Goal: Communication & Community: Answer question/provide support

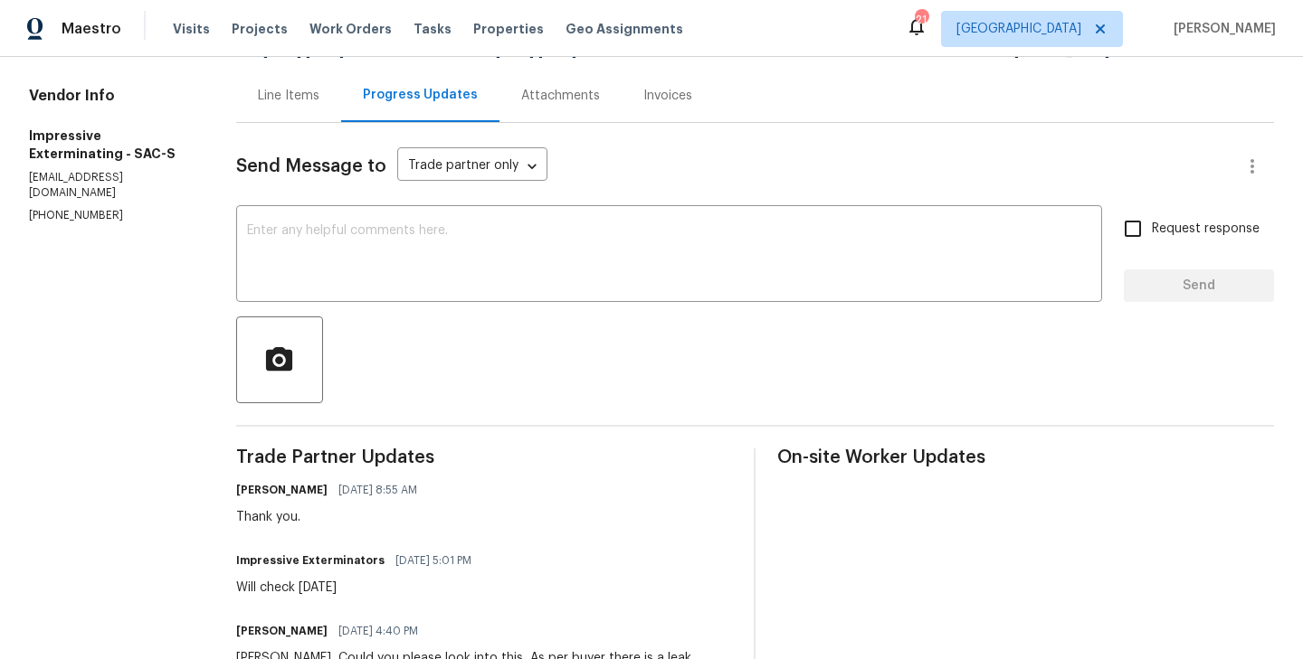
scroll to position [170, 0]
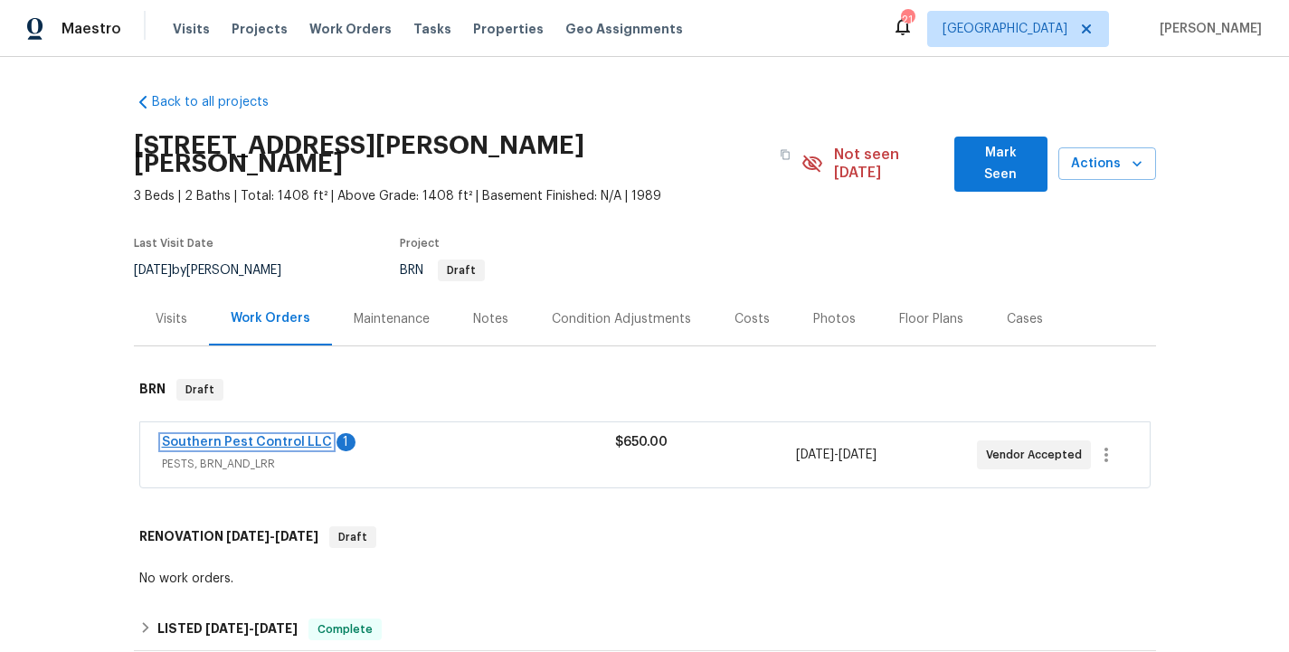
click at [283, 436] on link "Southern Pest Control LLC" at bounding box center [247, 442] width 170 height 13
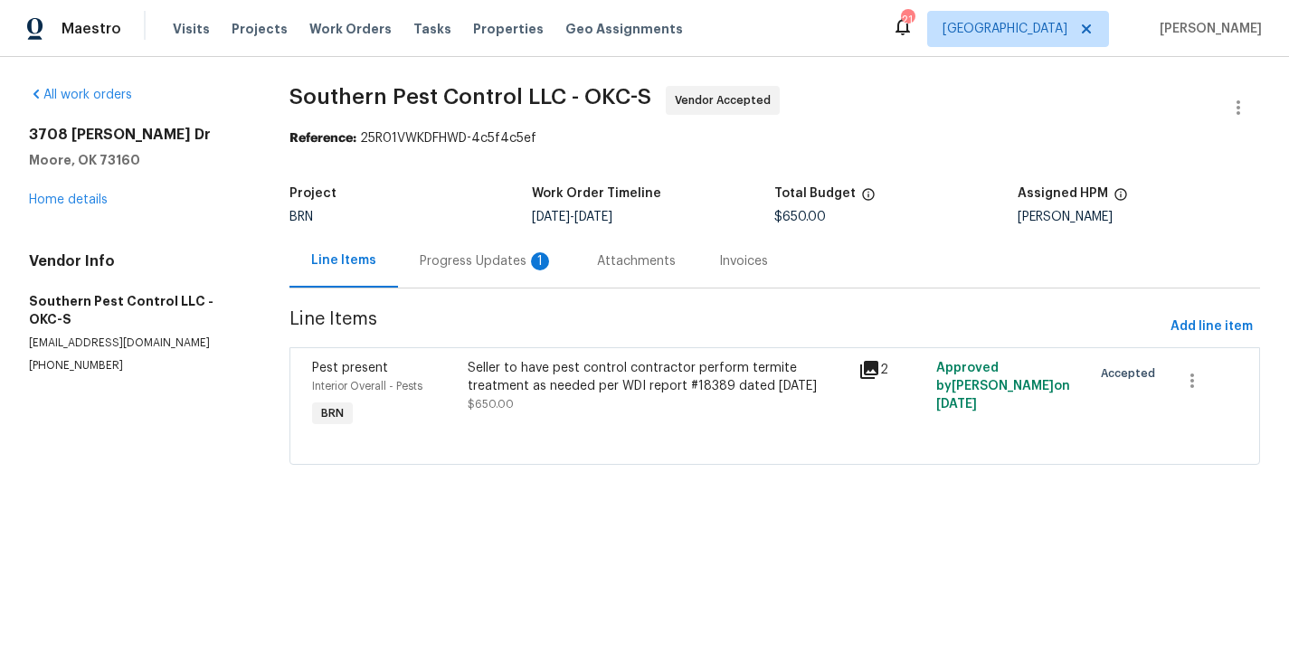
click at [466, 249] on div "Progress Updates 1" at bounding box center [486, 260] width 177 height 53
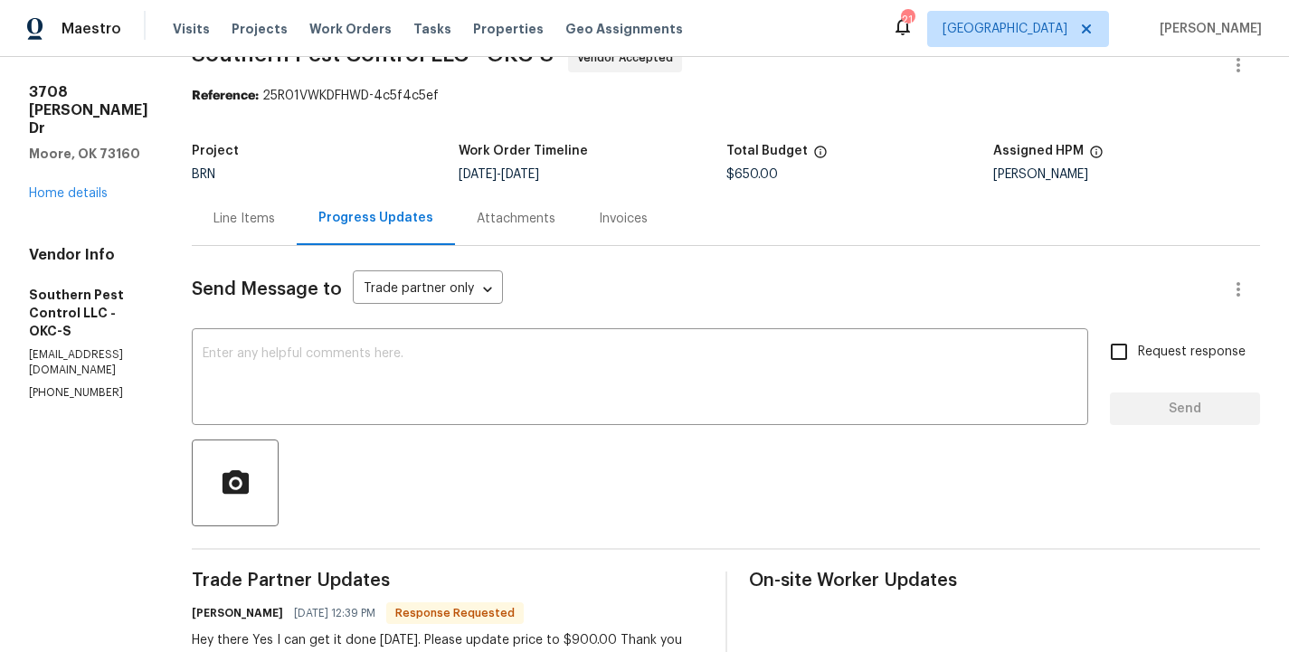
scroll to position [18, 0]
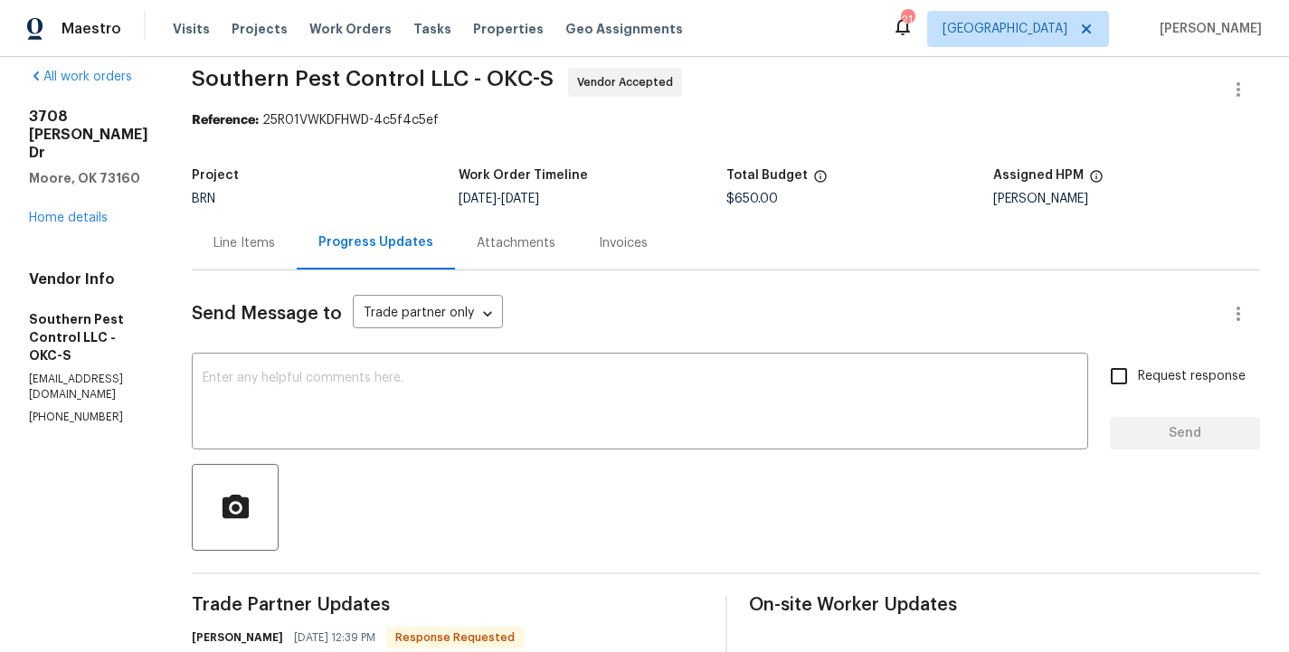
click at [275, 240] on div "Line Items" at bounding box center [244, 243] width 62 height 18
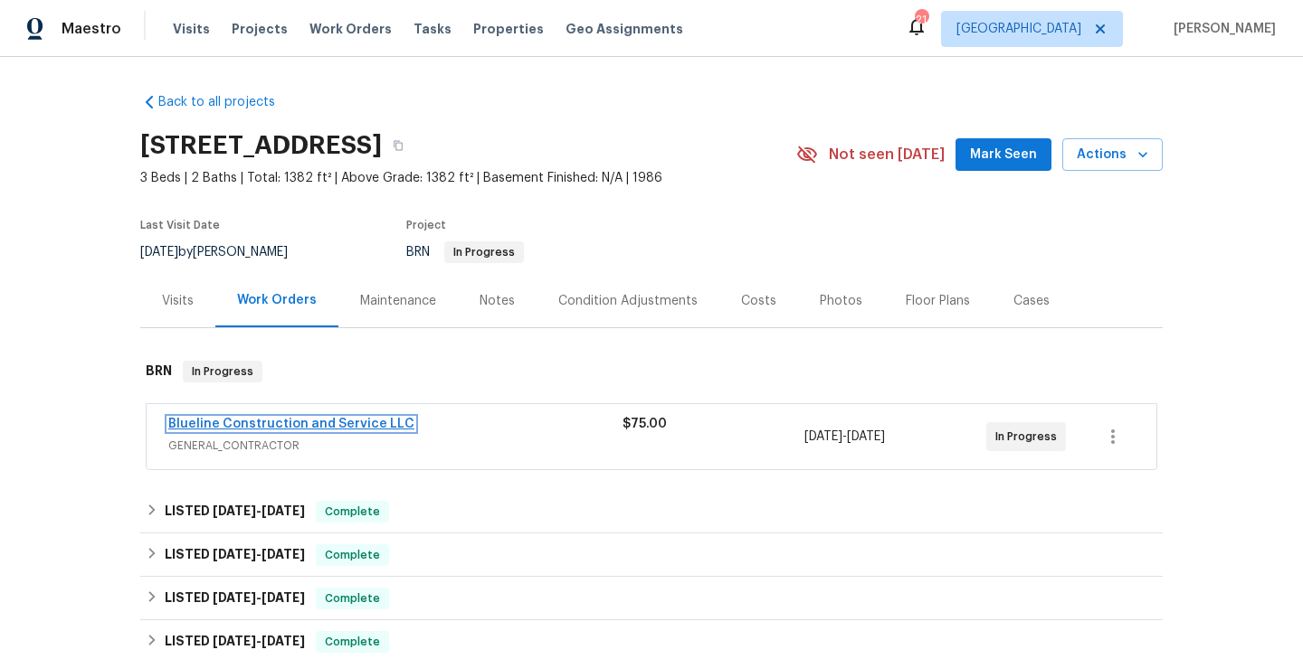
click at [345, 420] on link "Blueline Construction and Service LLC" at bounding box center [291, 424] width 246 height 13
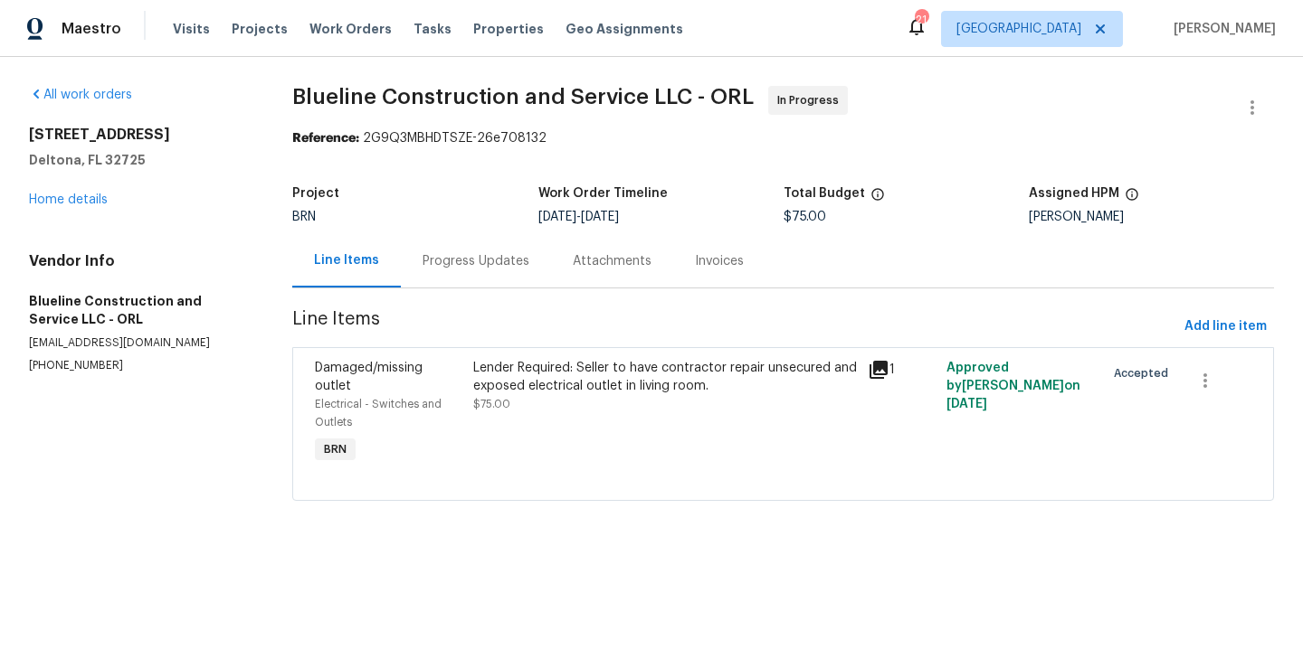
click at [484, 394] on div "Lender Required: Seller to have contractor repair unsecured and exposed electri…" at bounding box center [665, 377] width 384 height 36
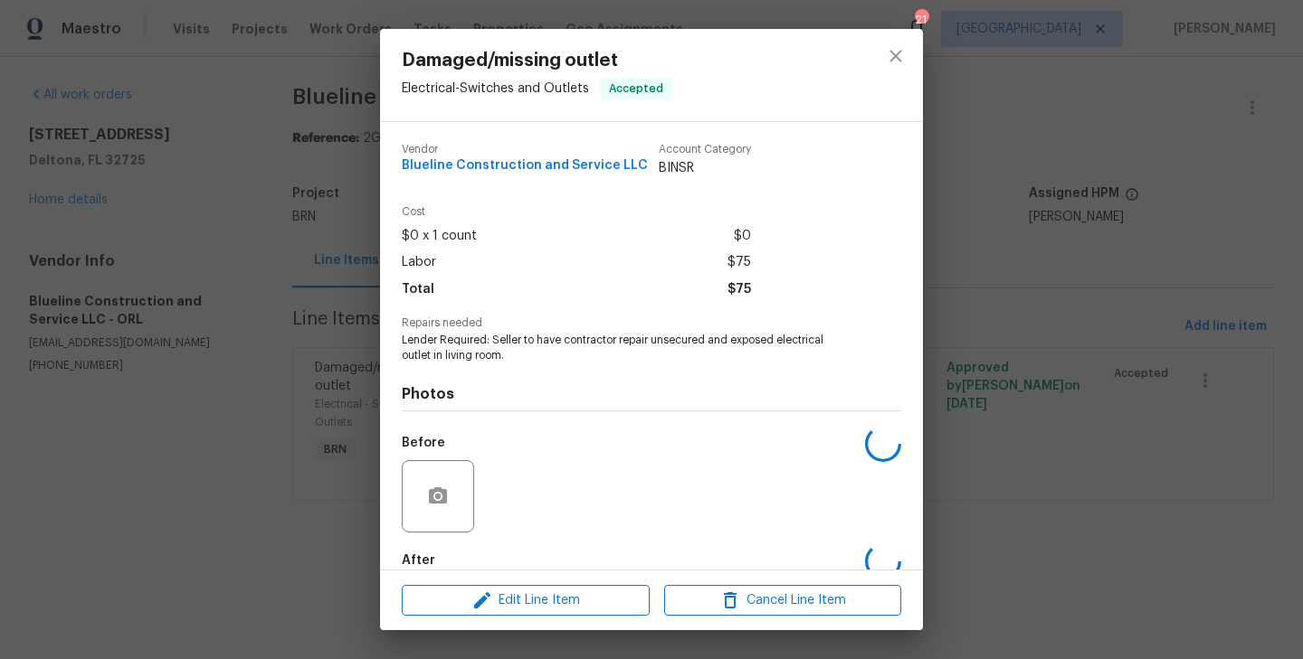
scroll to position [99, 0]
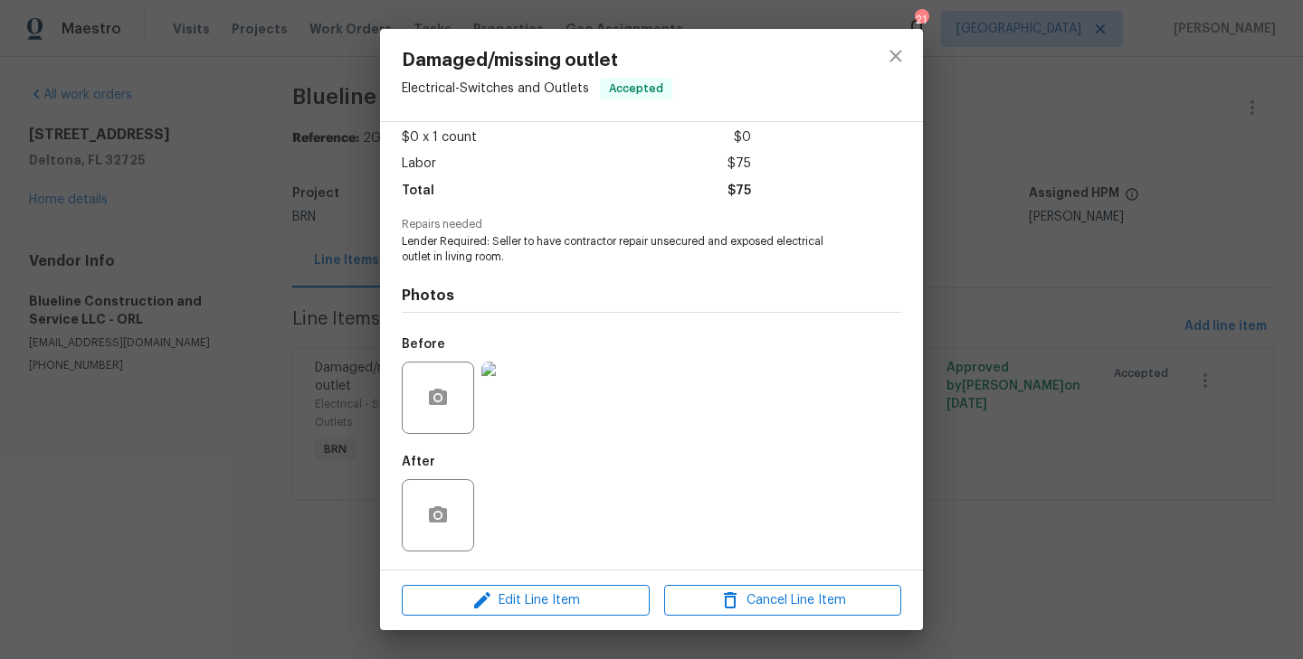
click at [346, 377] on div "Damaged/missing outlet Electrical - Switches and Outlets Accepted Vendor Blueli…" at bounding box center [651, 329] width 1303 height 659
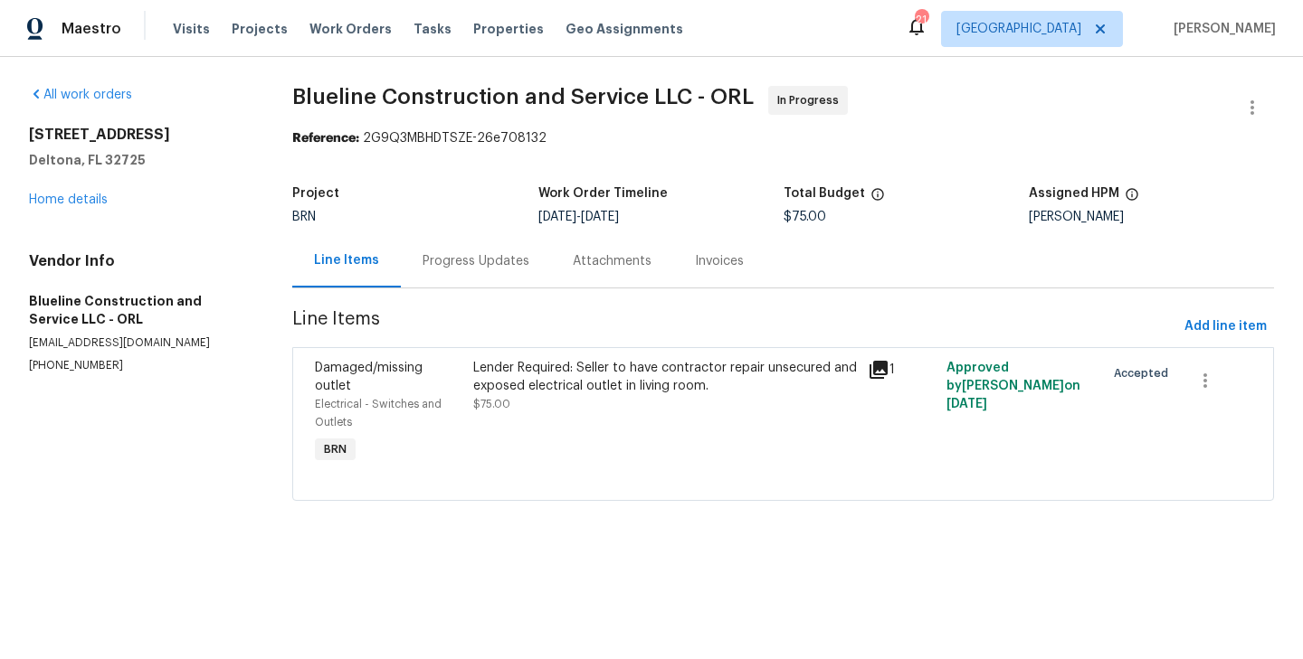
click at [495, 268] on div "Progress Updates" at bounding box center [475, 261] width 107 height 18
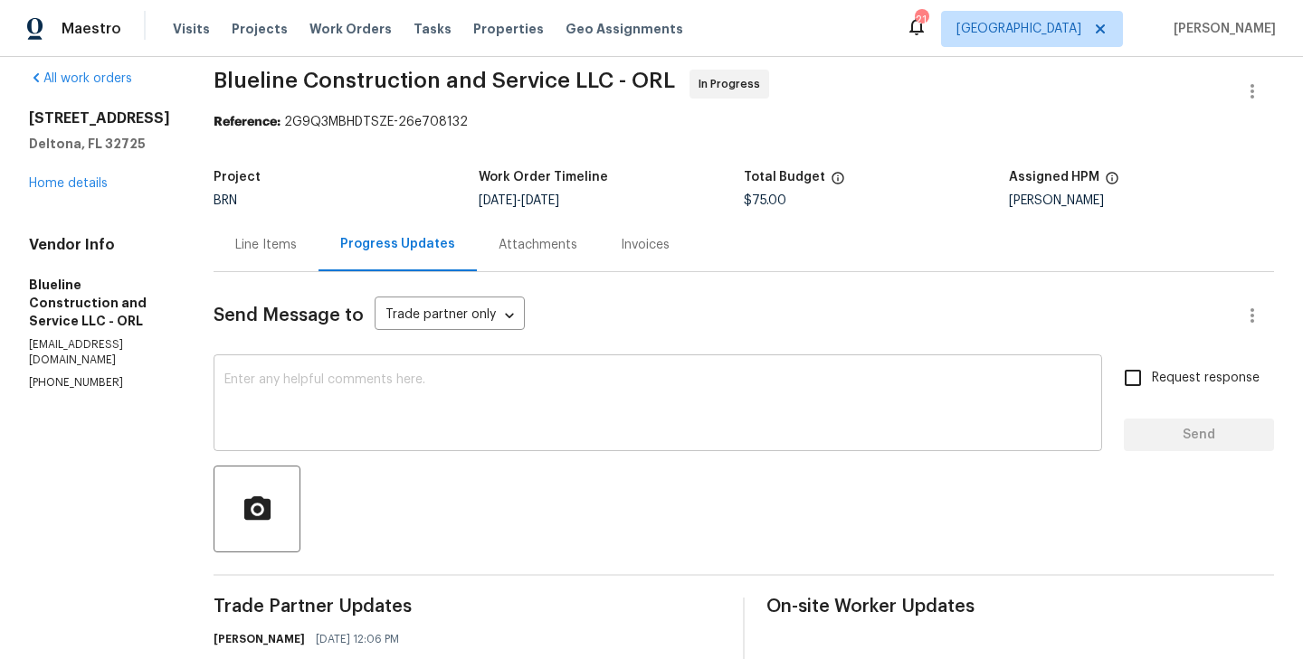
scroll to position [156, 0]
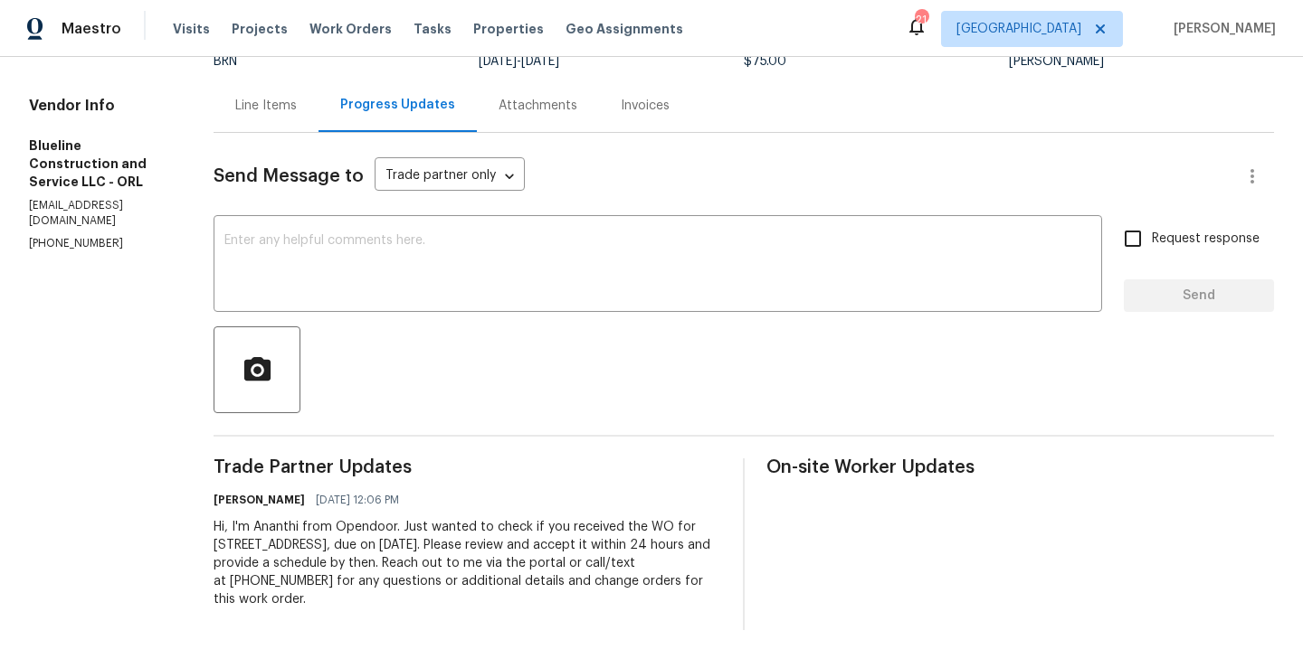
click at [276, 116] on div "Line Items" at bounding box center [265, 105] width 105 height 53
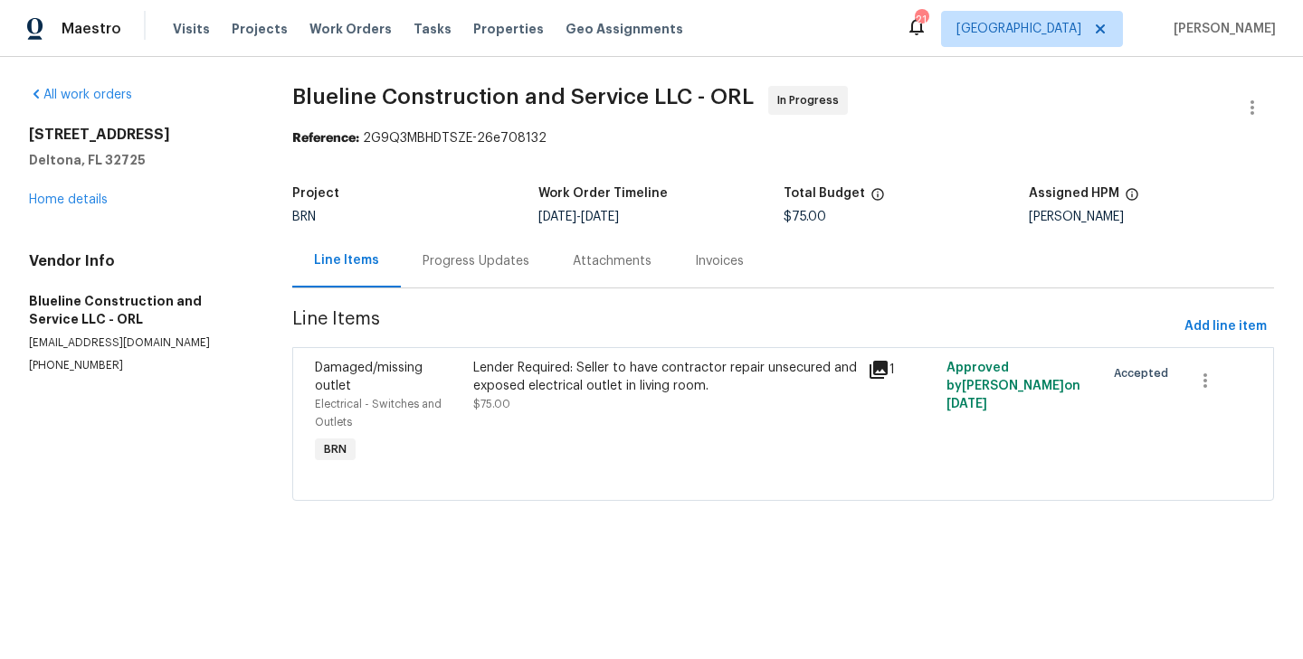
click at [427, 401] on div "Electrical - Switches and Outlets" at bounding box center [388, 413] width 147 height 36
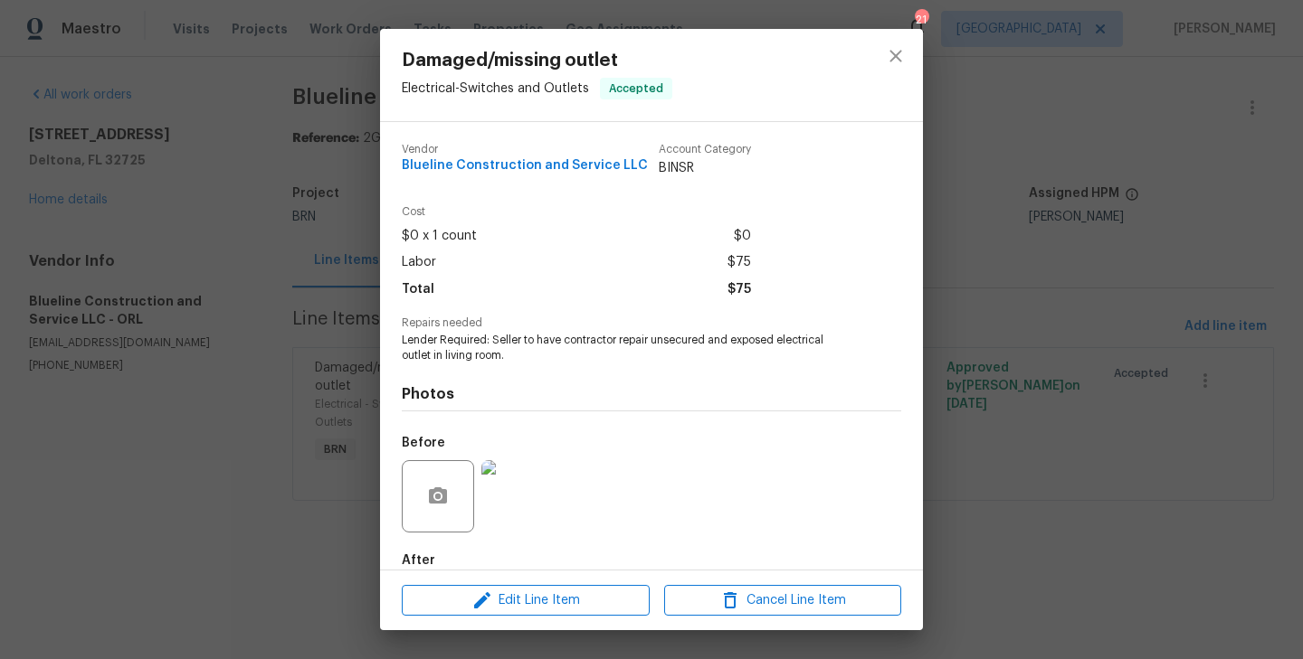
scroll to position [99, 0]
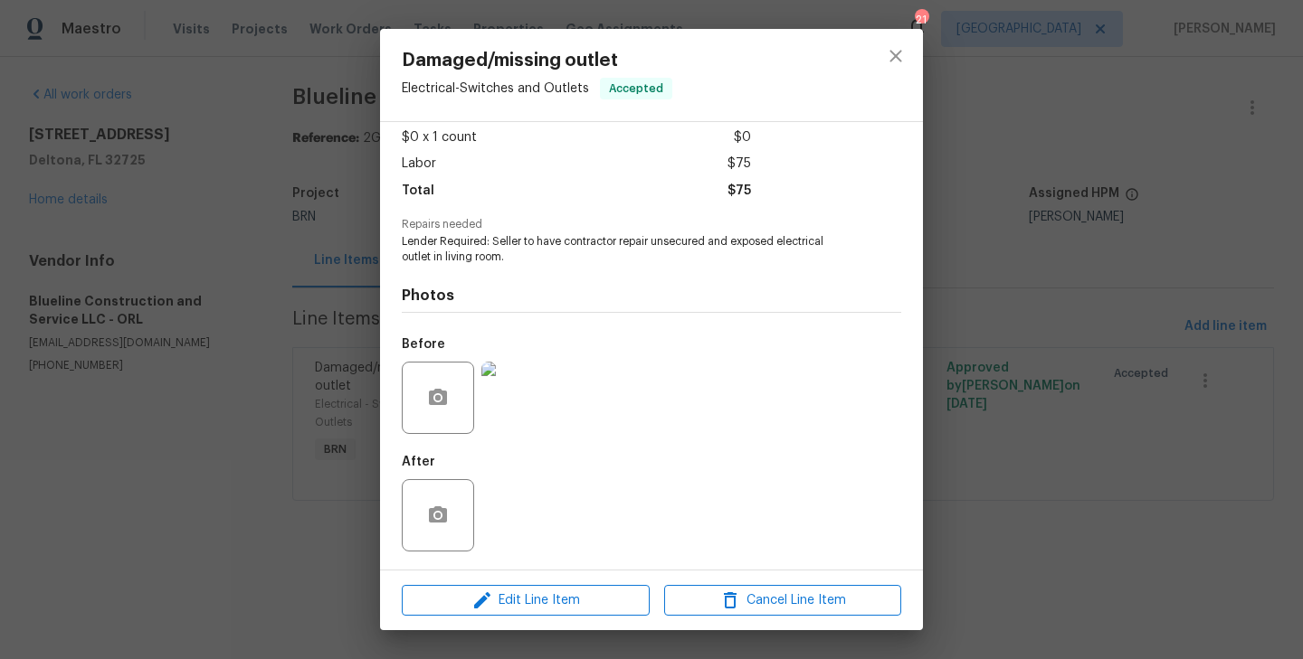
click at [503, 395] on img at bounding box center [517, 398] width 72 height 72
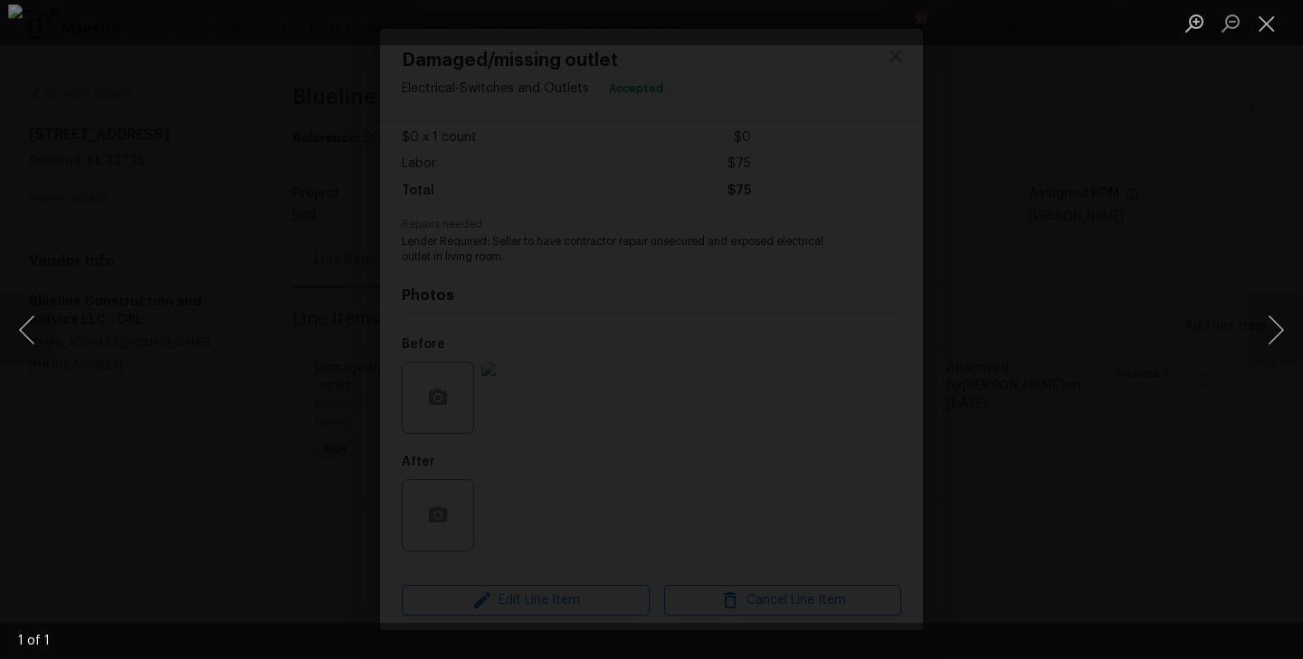
click at [236, 332] on div "Lightbox" at bounding box center [651, 329] width 1303 height 659
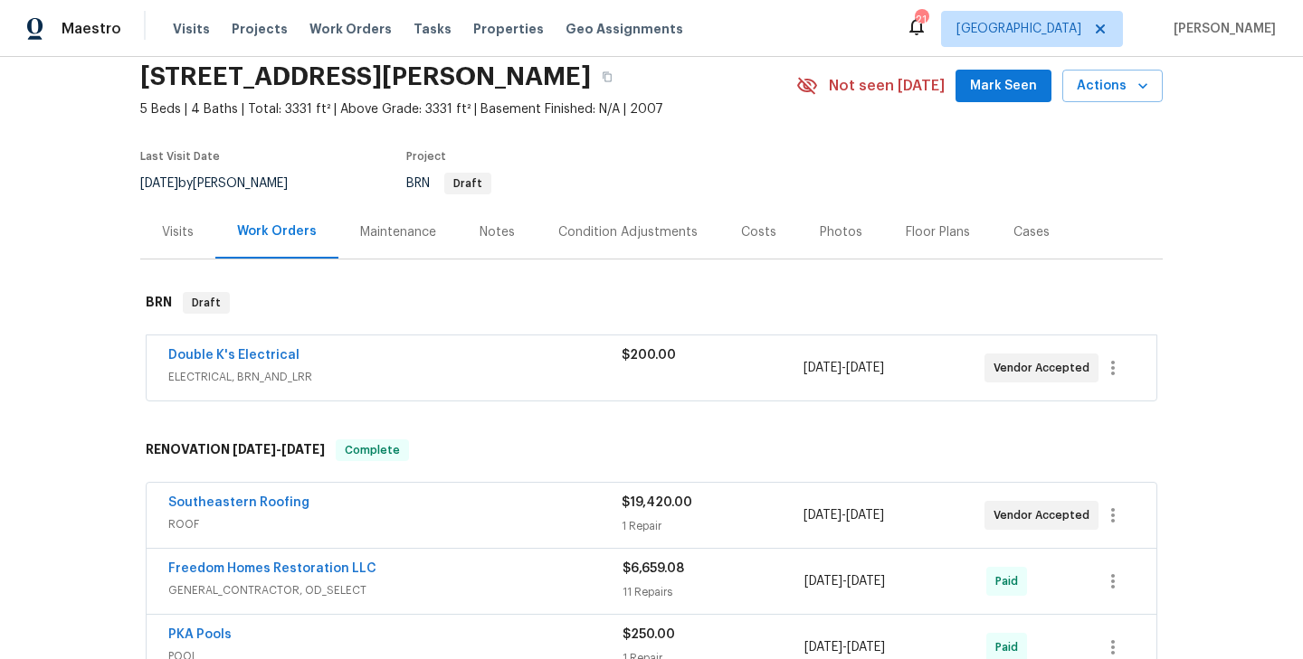
scroll to position [71, 0]
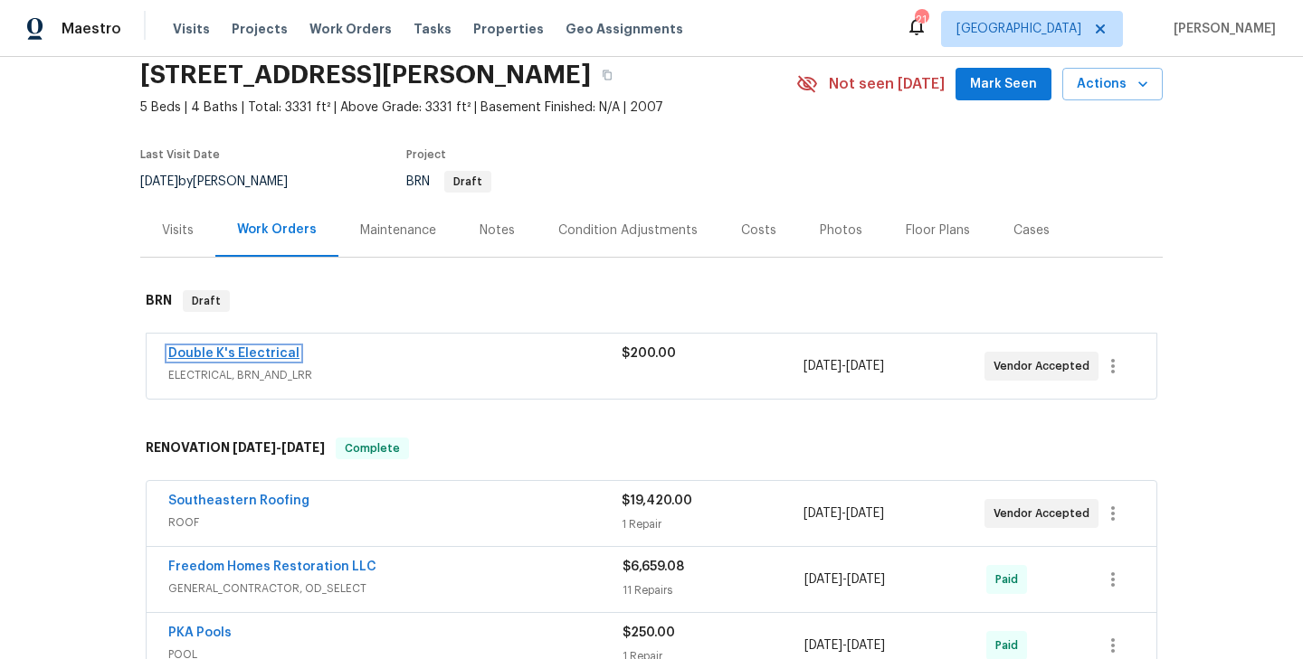
click at [244, 358] on link "Double K's Electrical" at bounding box center [233, 353] width 131 height 13
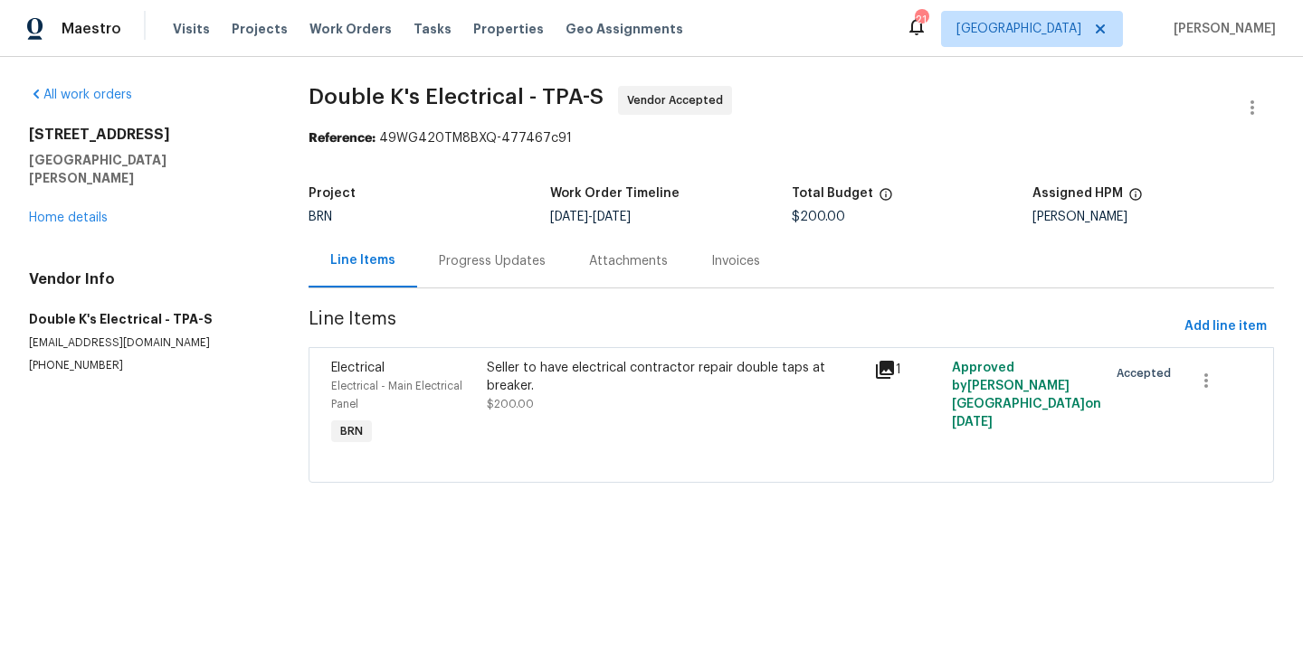
click at [461, 246] on div "Progress Updates" at bounding box center [492, 260] width 150 height 53
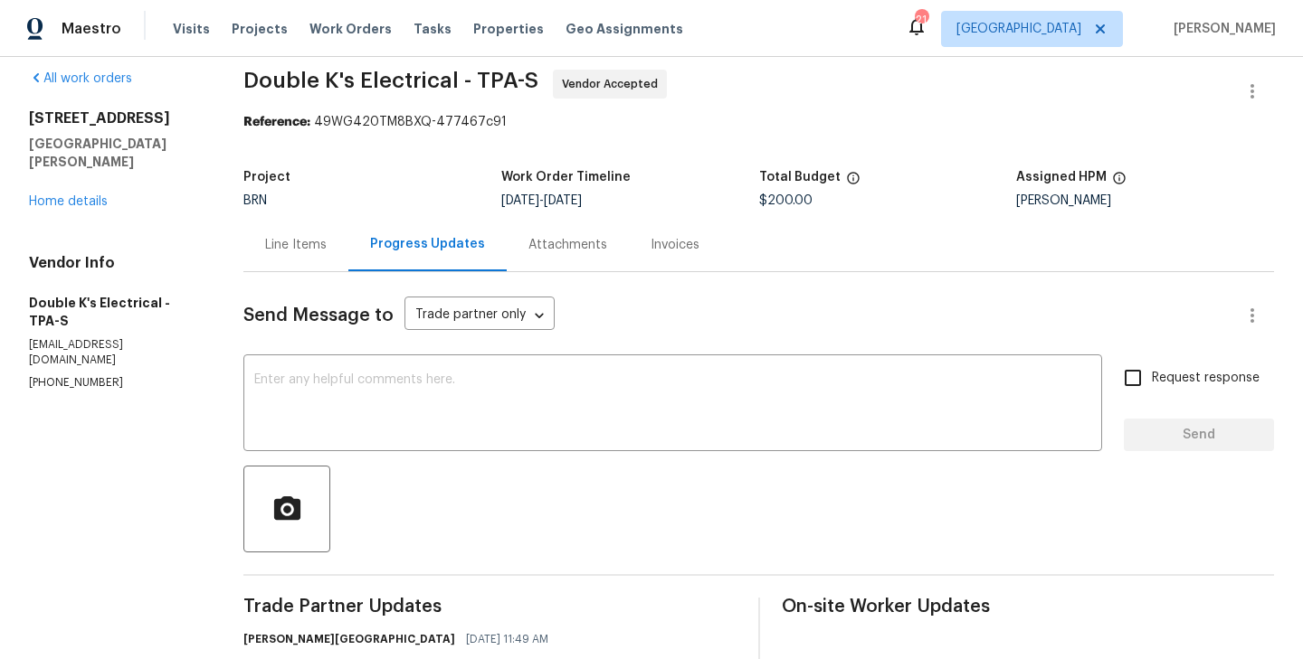
scroll to position [119, 0]
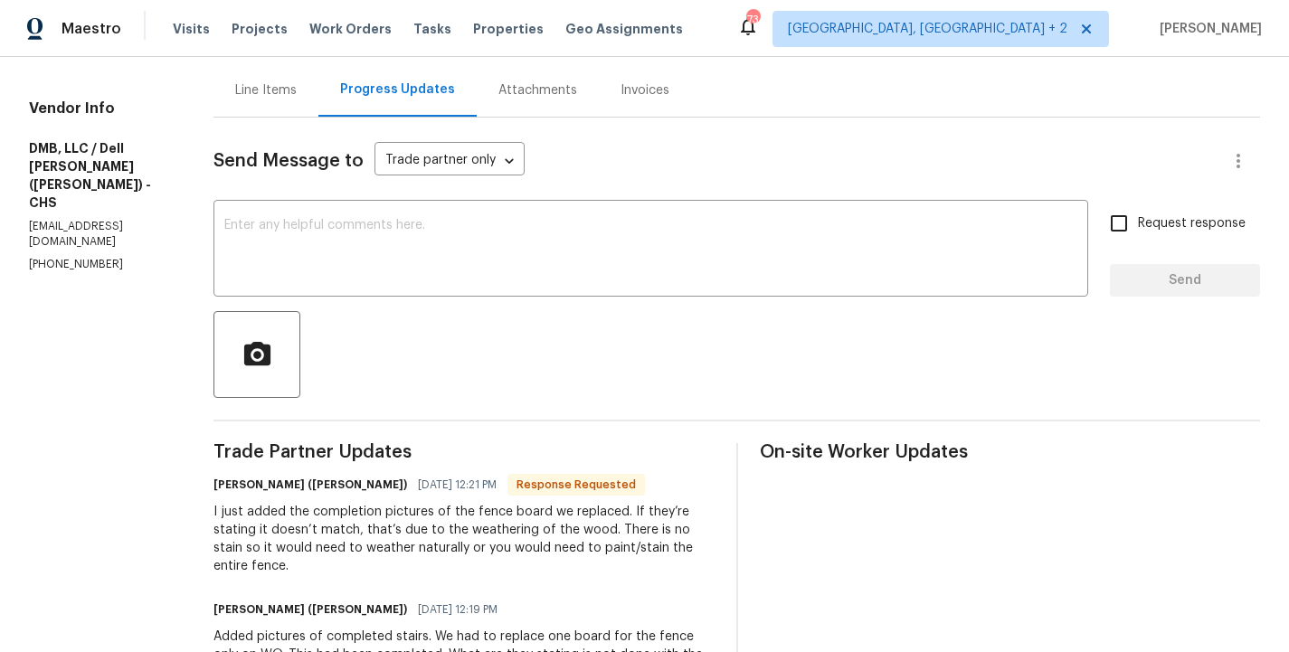
scroll to position [105, 0]
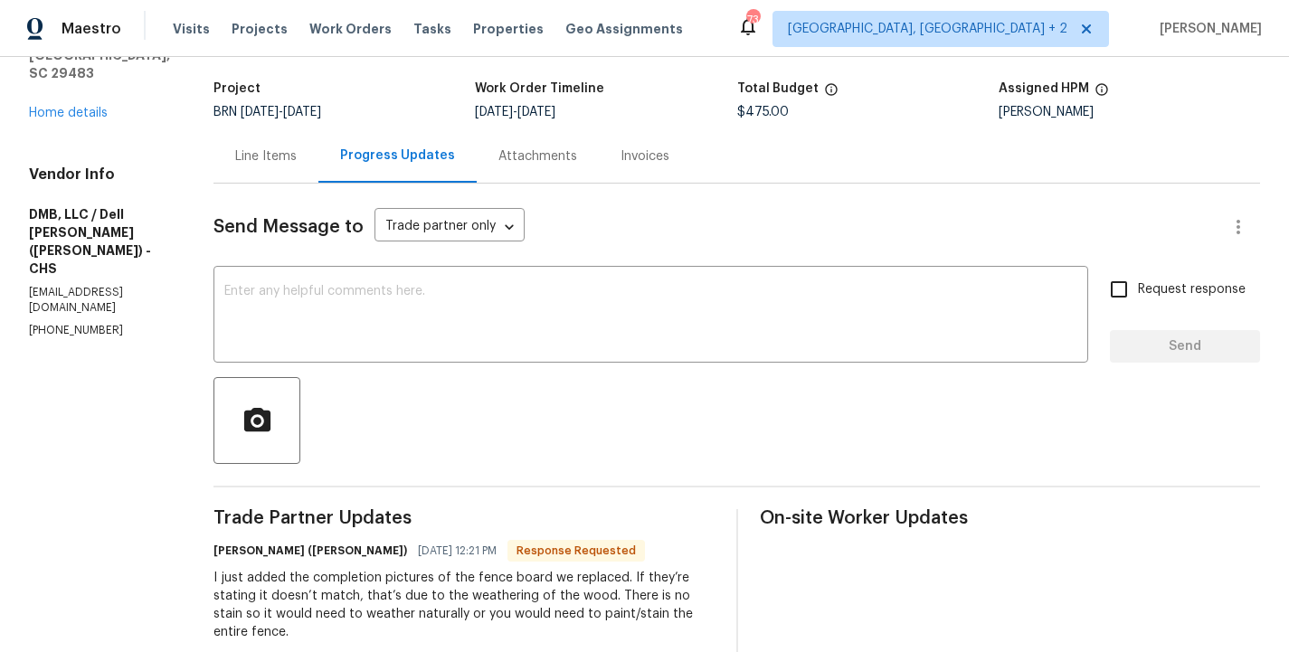
click at [251, 163] on div "Line Items" at bounding box center [266, 156] width 62 height 18
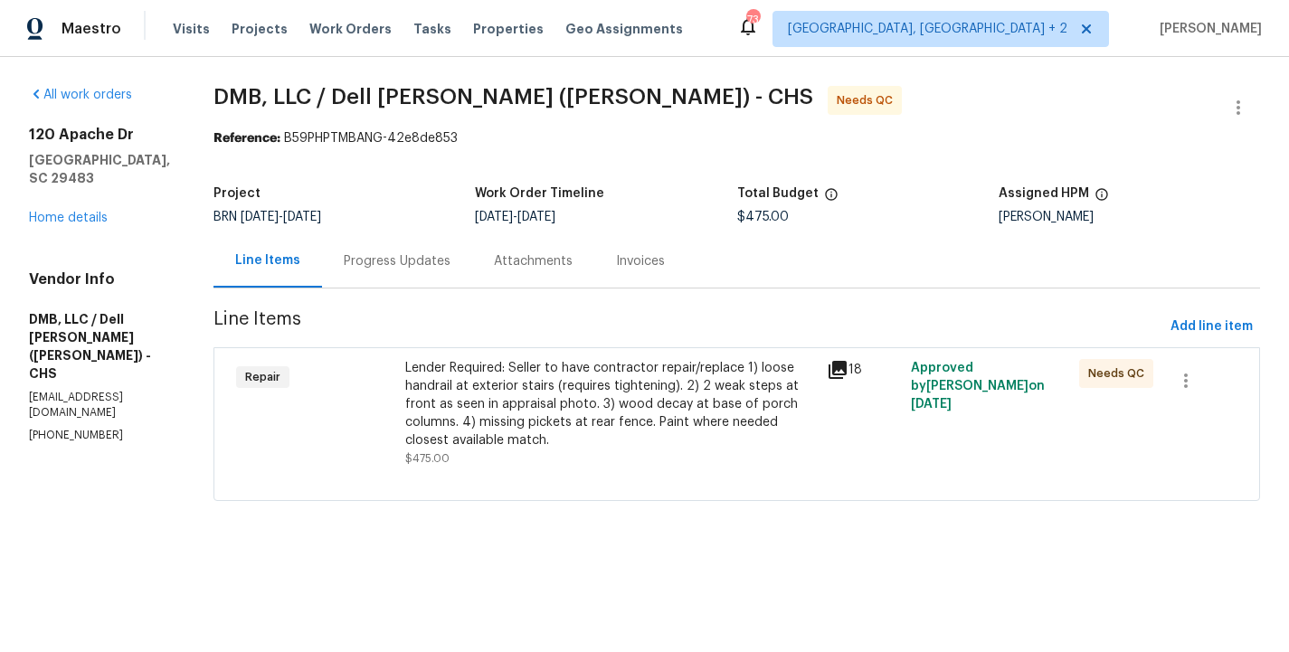
click at [418, 387] on div "Lender Required: Seller to have contractor repair/replace 1) loose handrail at …" at bounding box center [610, 404] width 411 height 90
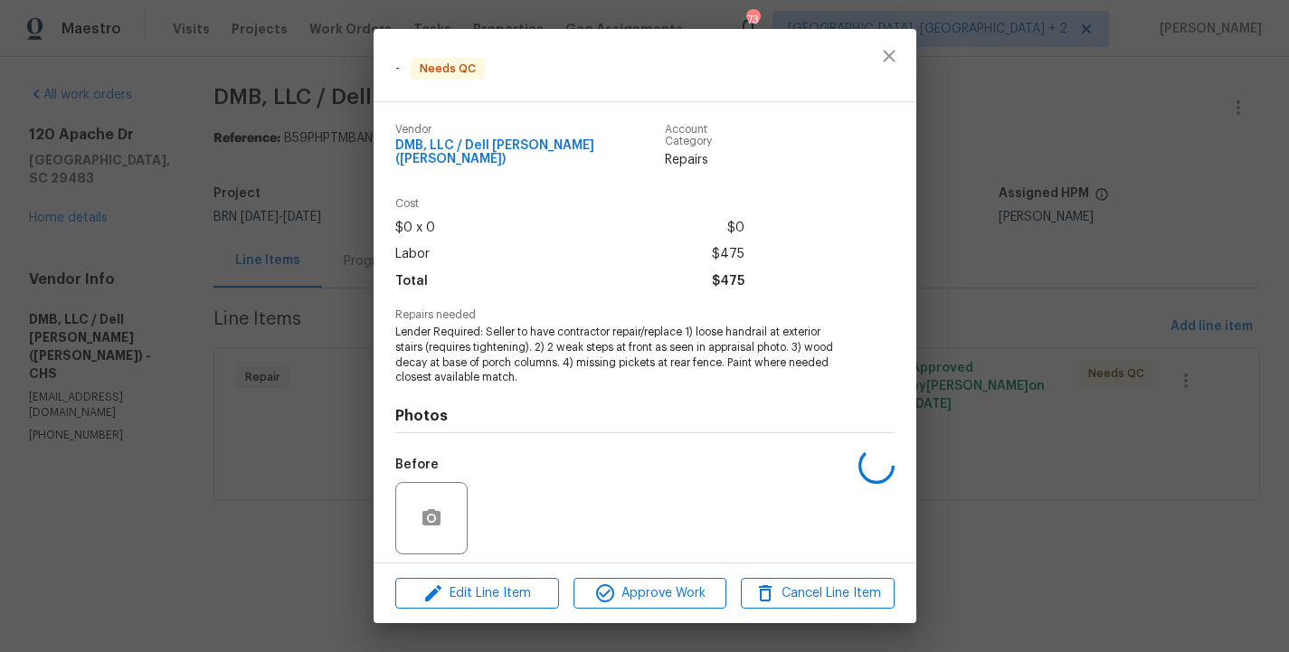
scroll to position [116, 0]
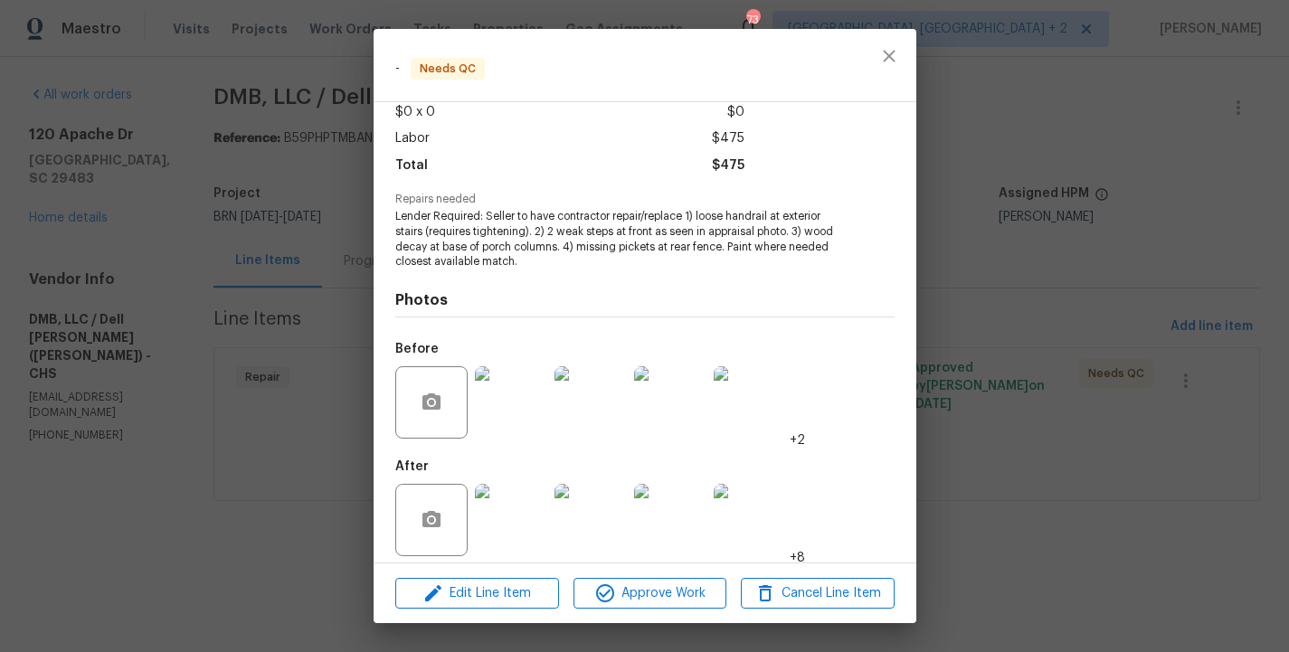
click at [506, 501] on img at bounding box center [511, 520] width 72 height 72
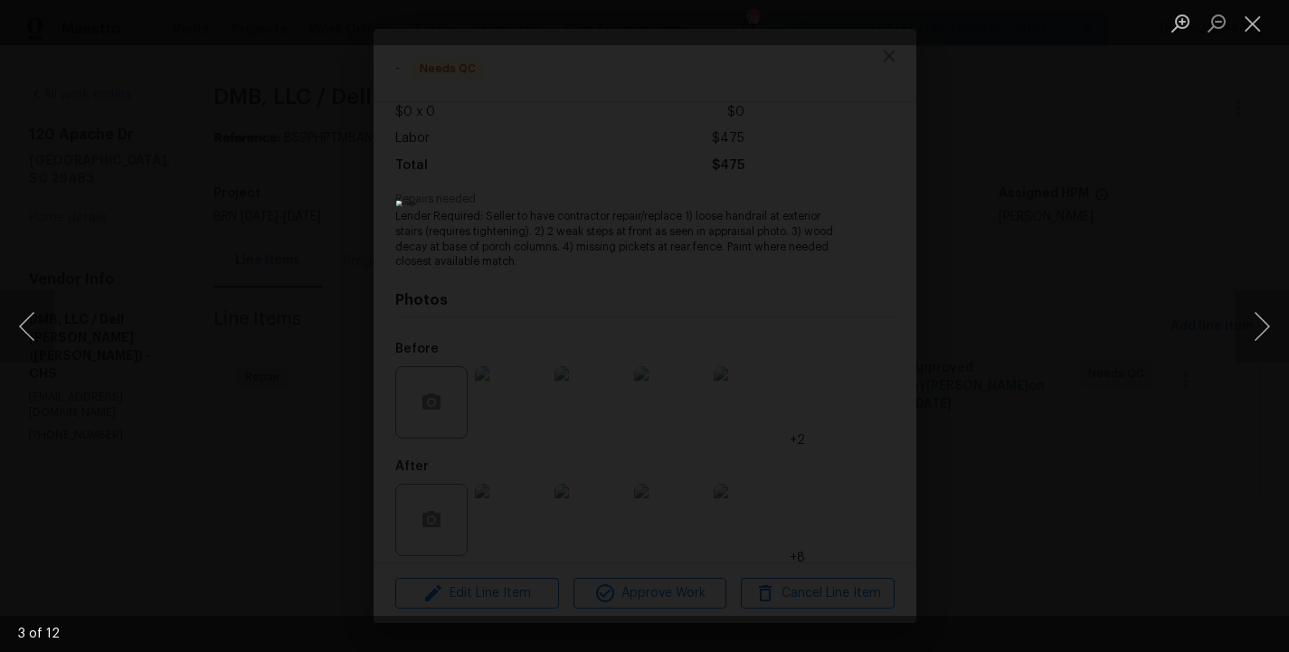
click at [302, 322] on div "Lightbox" at bounding box center [644, 326] width 1289 height 652
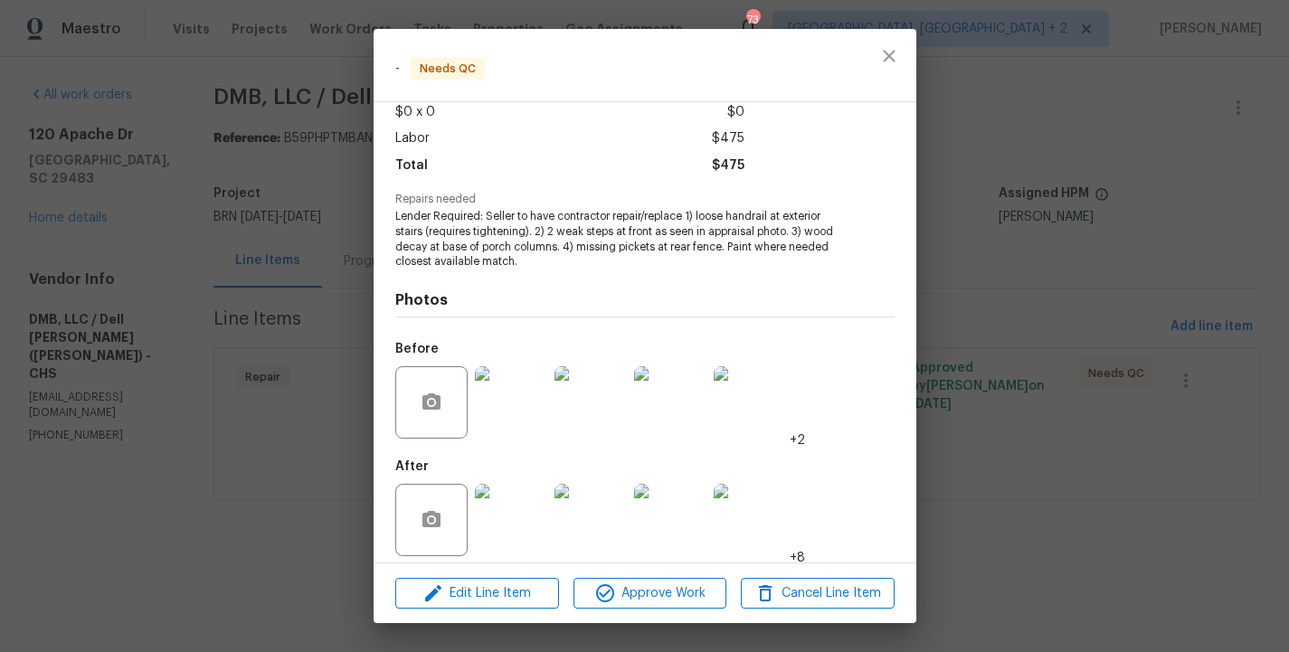
click at [594, 389] on img at bounding box center [590, 402] width 72 height 72
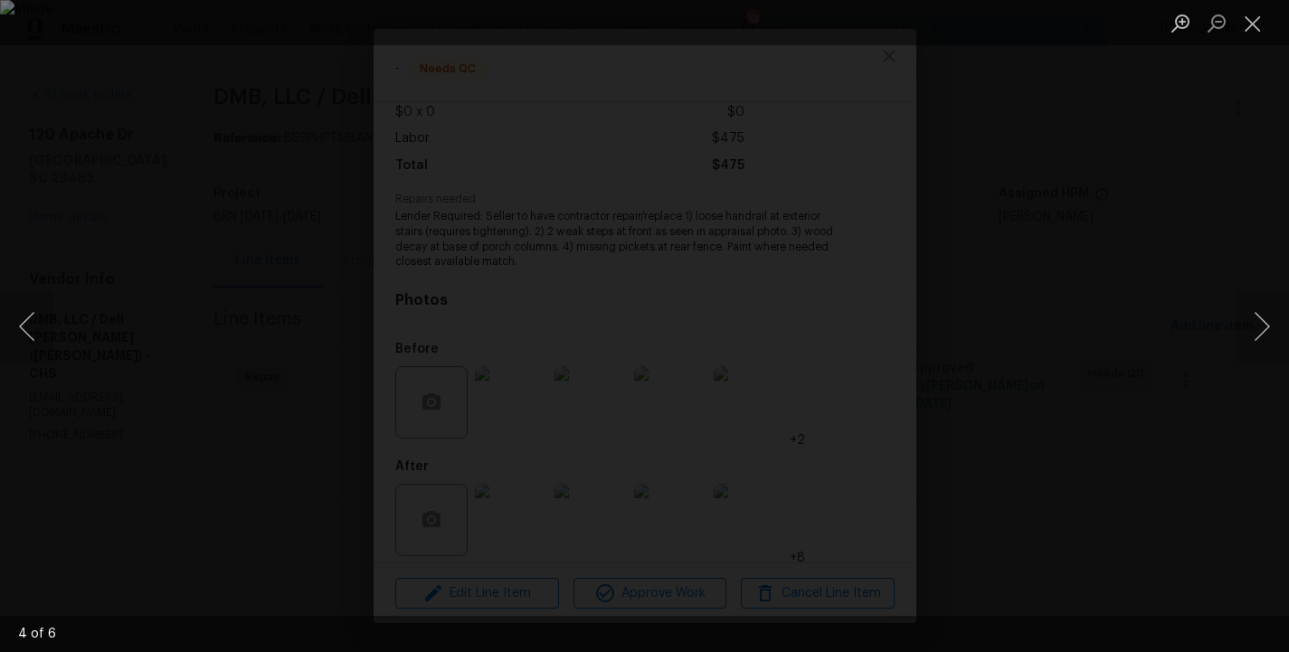
click at [184, 421] on div "Lightbox" at bounding box center [644, 326] width 1289 height 652
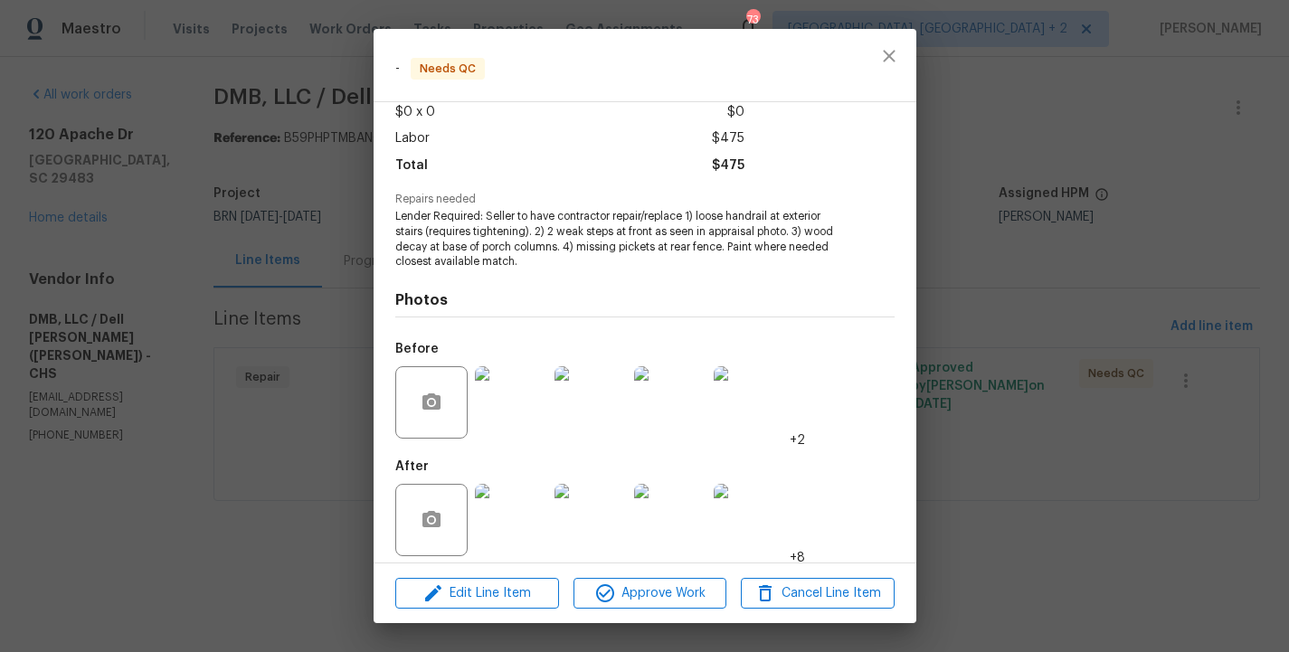
click at [497, 490] on img at bounding box center [511, 520] width 72 height 72
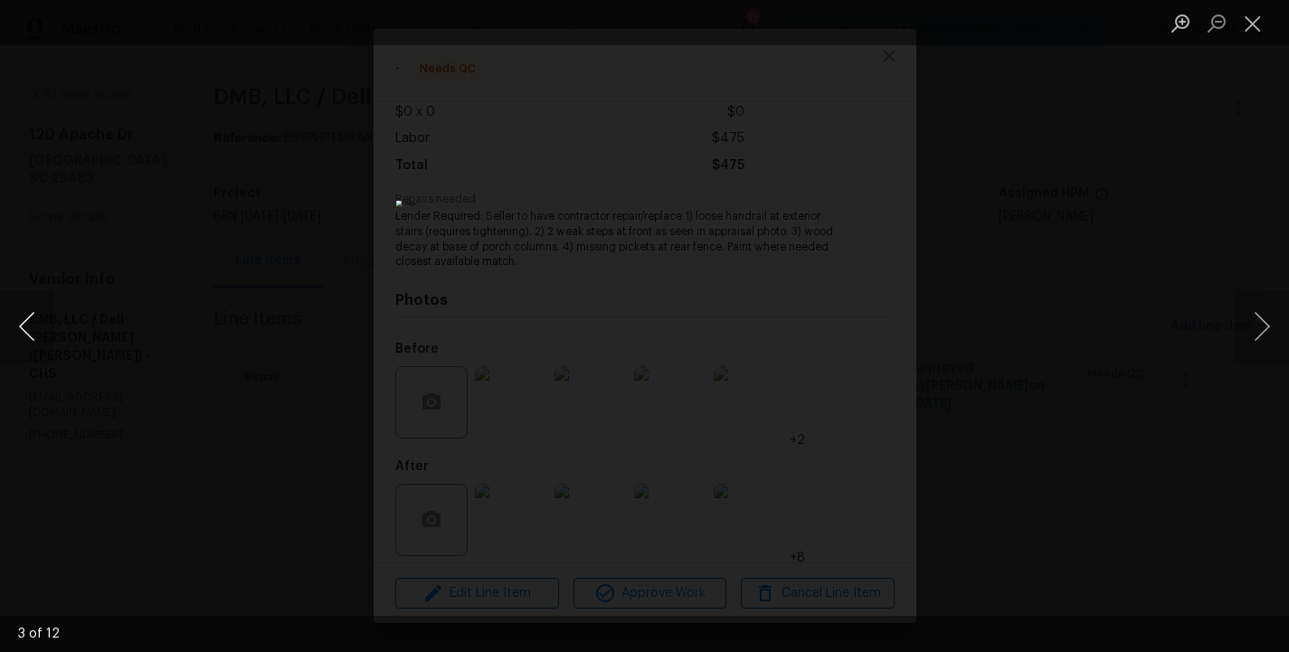
click at [21, 320] on button "Previous image" at bounding box center [27, 326] width 54 height 72
click at [42, 319] on button "Previous image" at bounding box center [27, 326] width 54 height 72
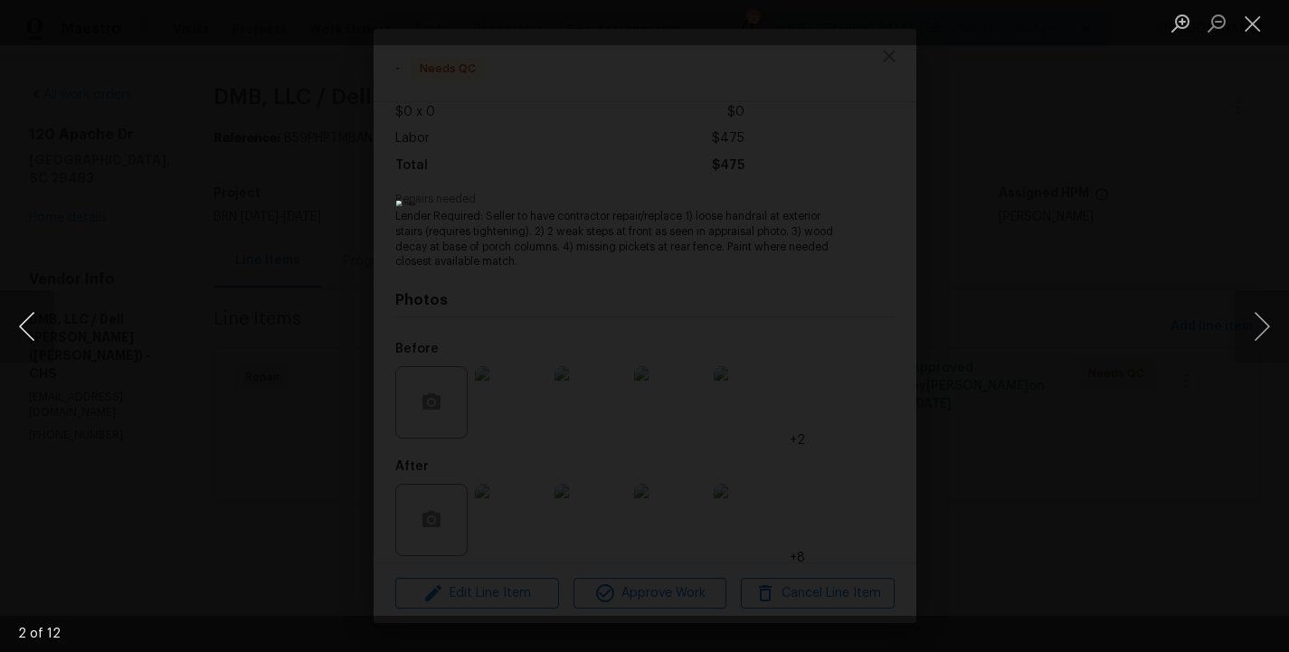
click at [42, 319] on button "Previous image" at bounding box center [27, 326] width 54 height 72
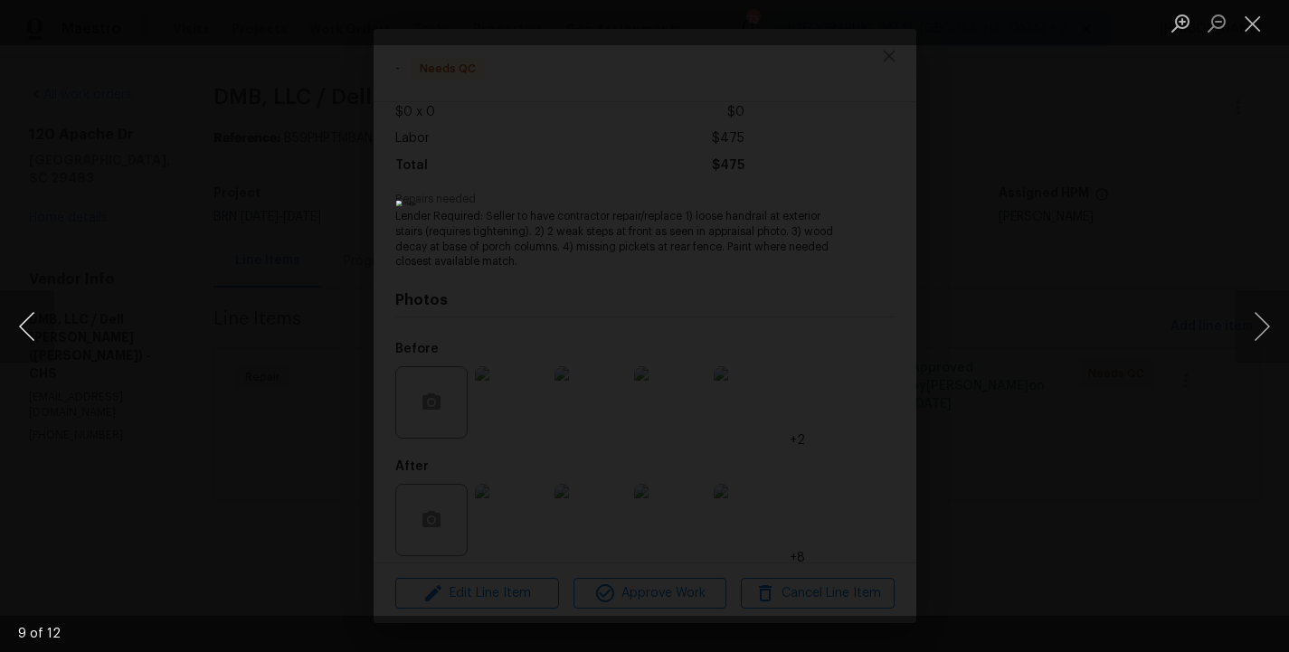
click at [42, 319] on button "Previous image" at bounding box center [27, 326] width 54 height 72
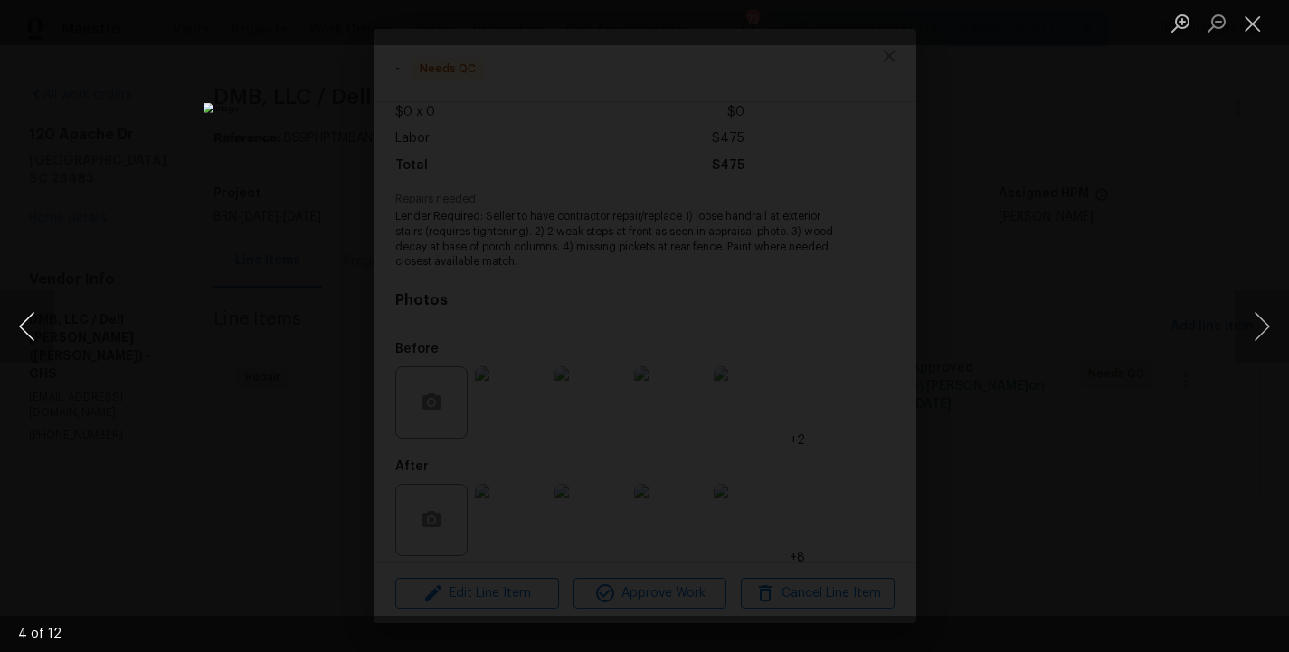
click at [42, 319] on button "Previous image" at bounding box center [27, 326] width 54 height 72
click at [1258, 324] on button "Next image" at bounding box center [1262, 326] width 54 height 72
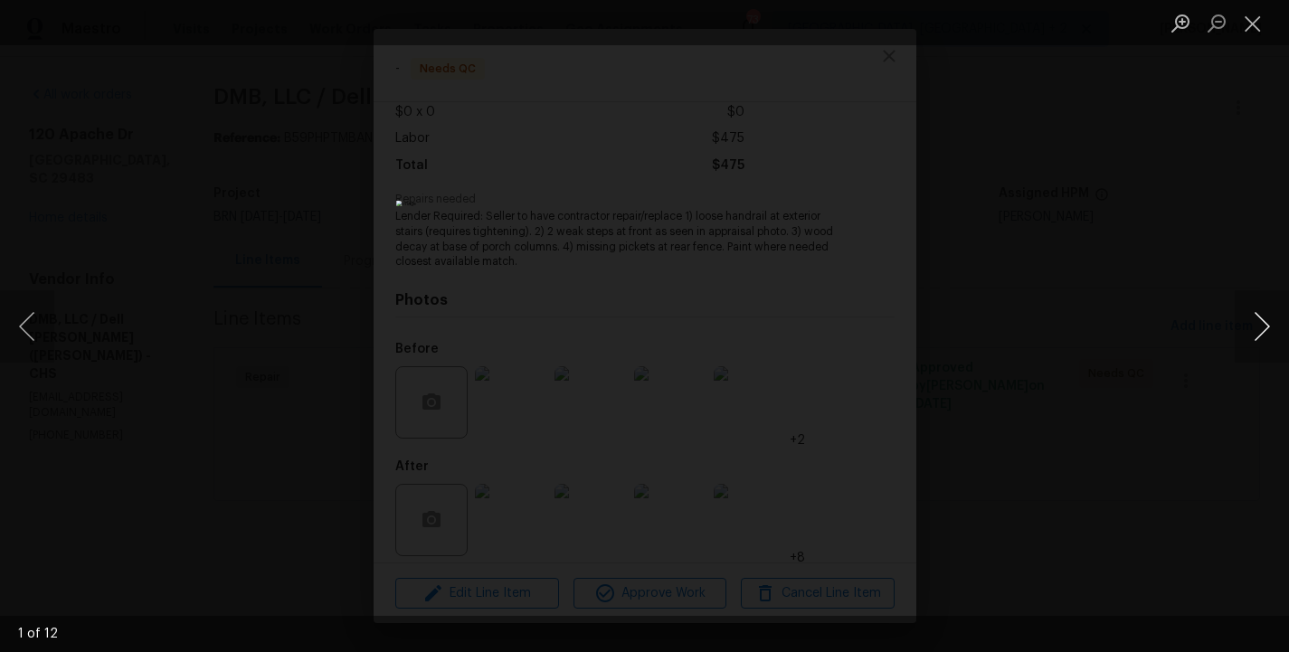
click at [1258, 324] on button "Next image" at bounding box center [1262, 326] width 54 height 72
click at [258, 336] on div "Lightbox" at bounding box center [644, 326] width 1289 height 652
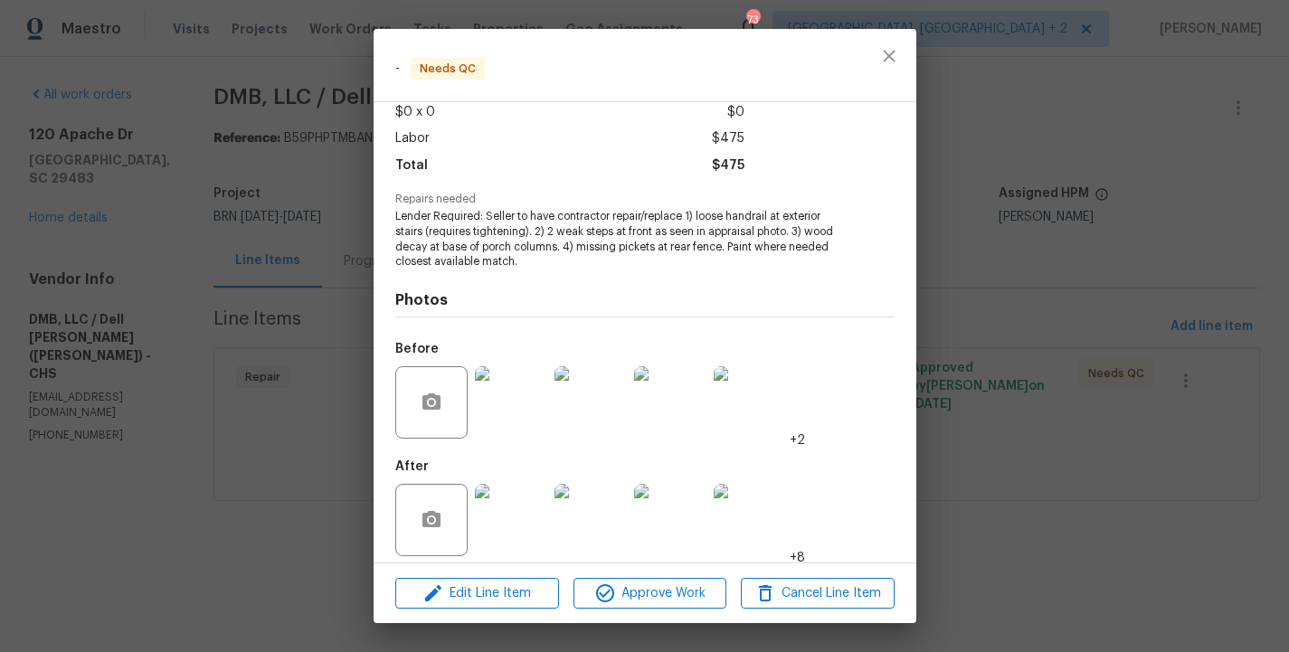
click at [583, 401] on img at bounding box center [590, 402] width 72 height 72
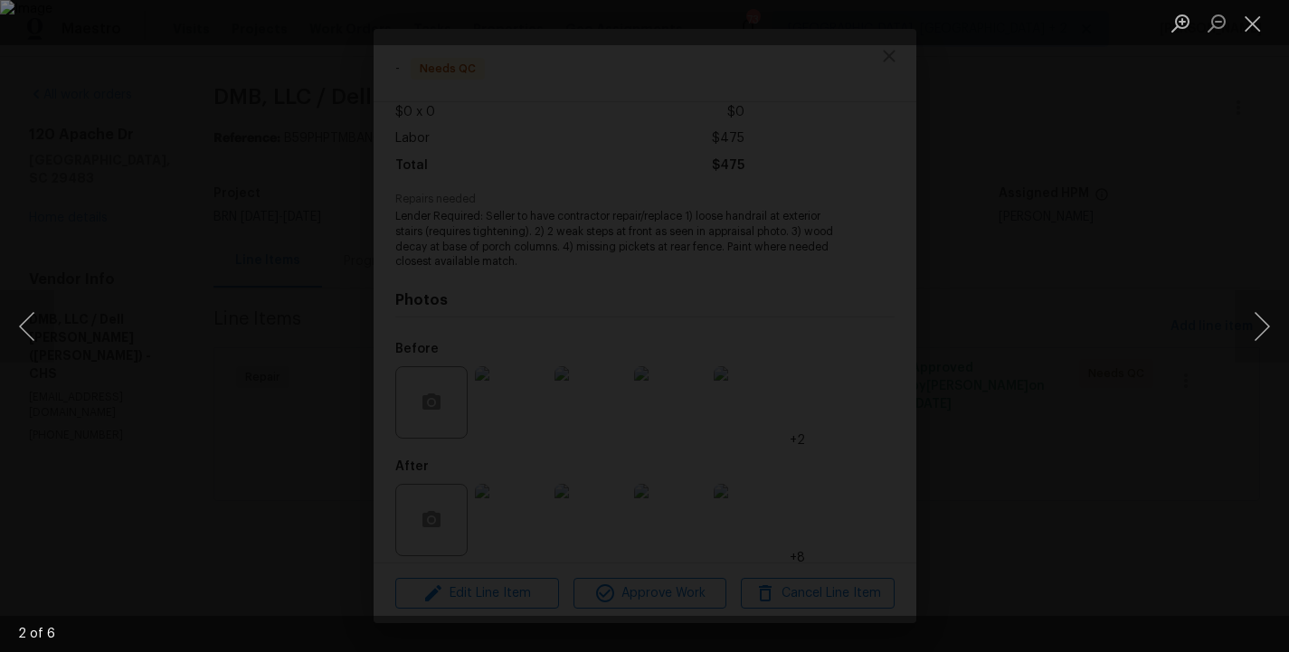
click at [267, 373] on div "Lightbox" at bounding box center [644, 326] width 1289 height 652
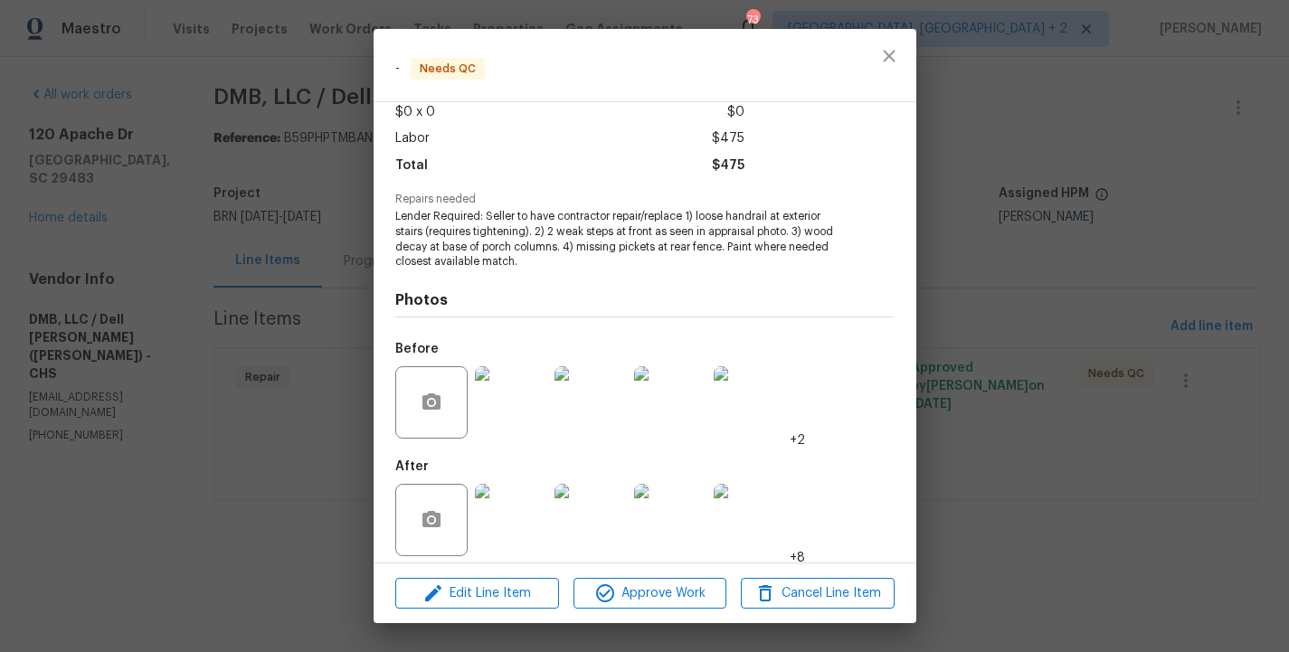
click at [278, 325] on div "- Needs QC Vendor DMB, LLC / Dell Bryson (Heise) Account Category Repairs Cost …" at bounding box center [644, 326] width 1289 height 652
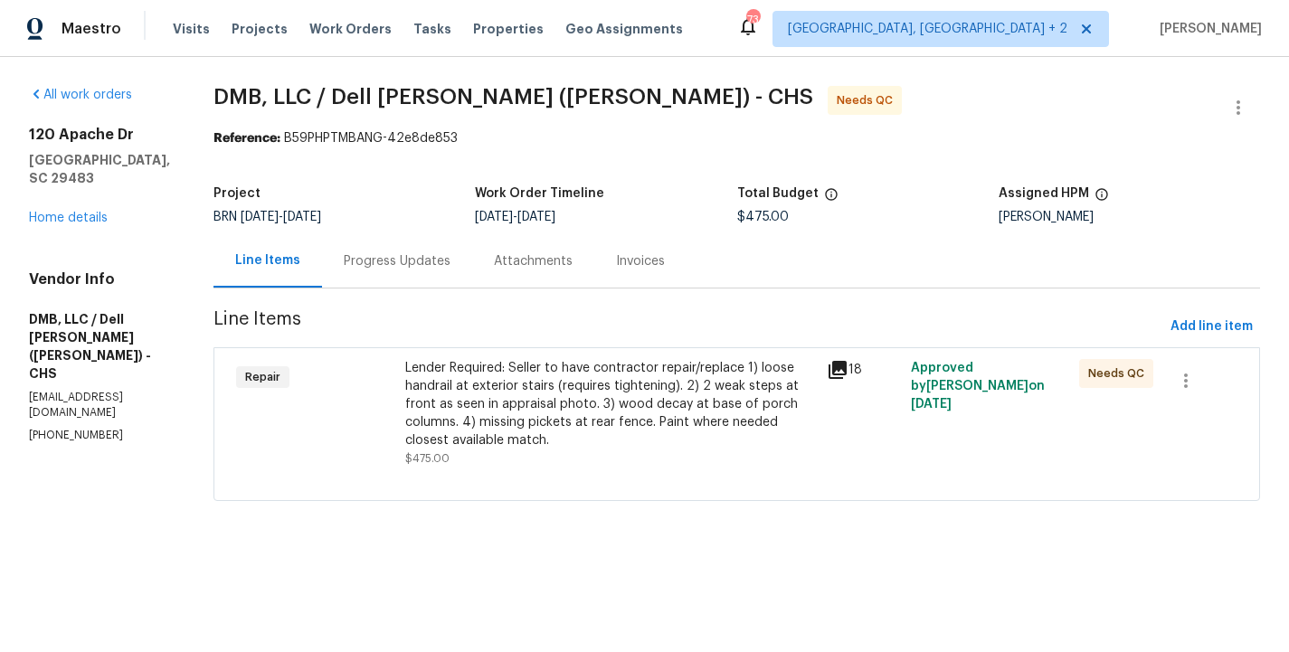
click at [361, 420] on div "Repair" at bounding box center [315, 413] width 169 height 119
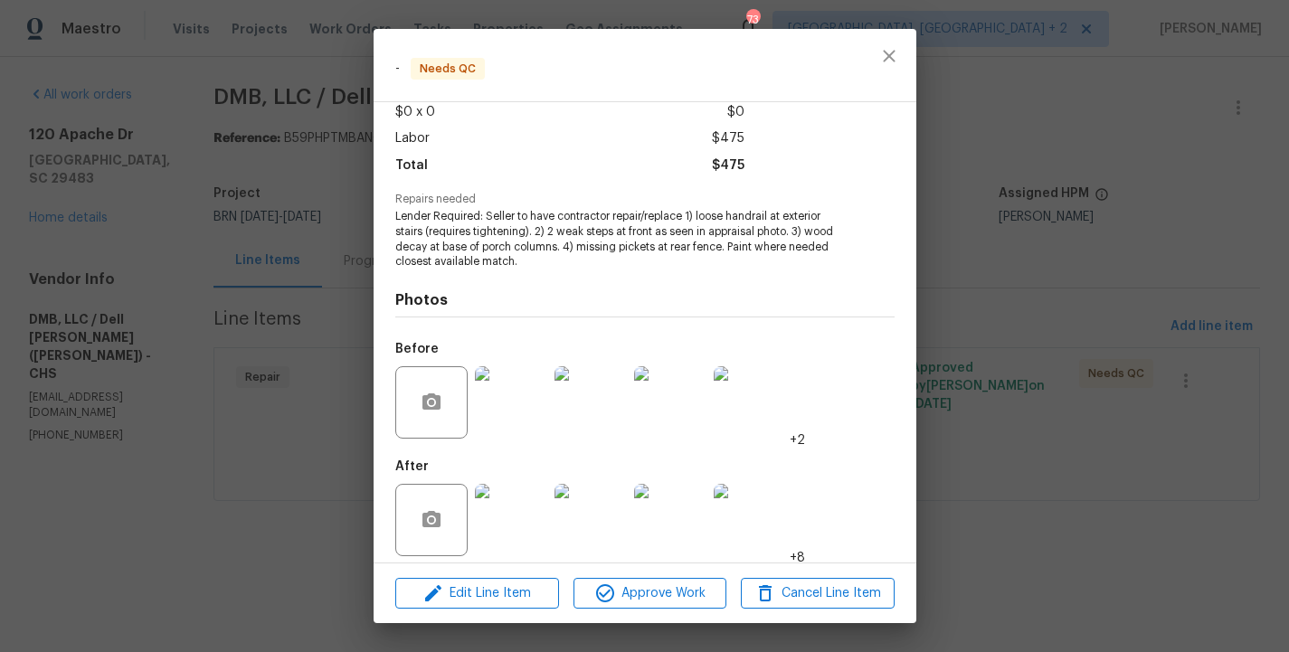
click at [513, 521] on img at bounding box center [511, 520] width 72 height 72
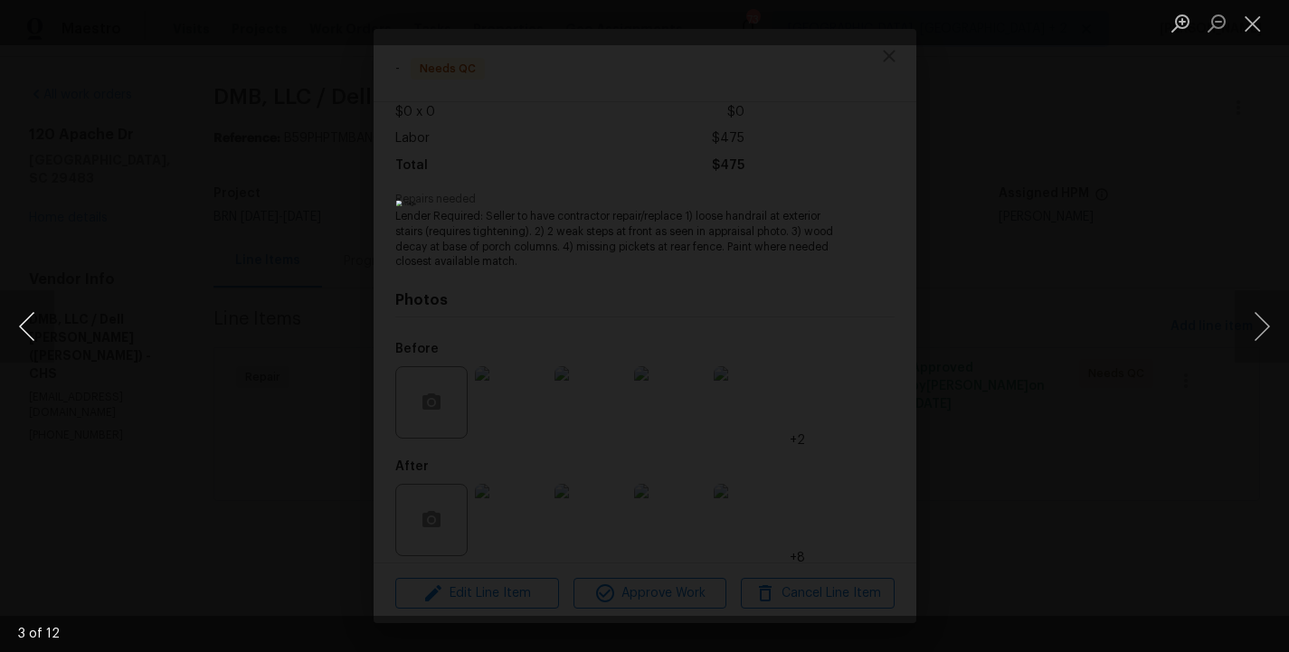
click at [19, 327] on button "Previous image" at bounding box center [27, 326] width 54 height 72
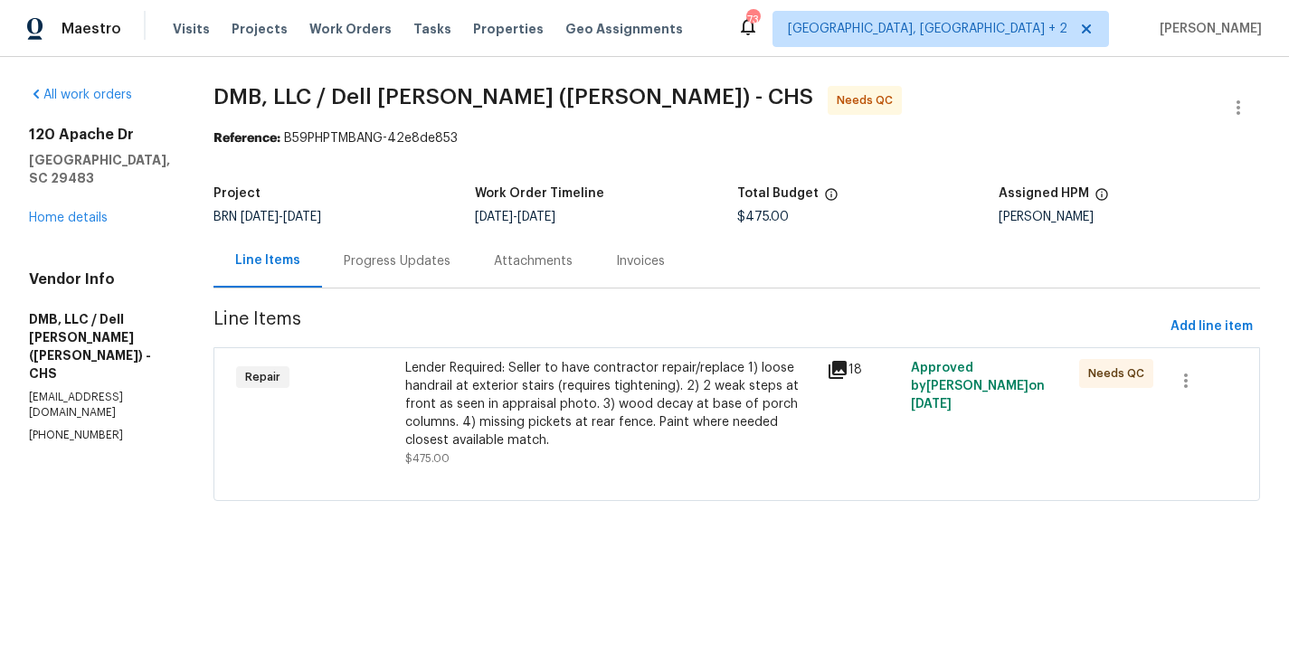
click at [374, 252] on div "Progress Updates" at bounding box center [397, 261] width 107 height 18
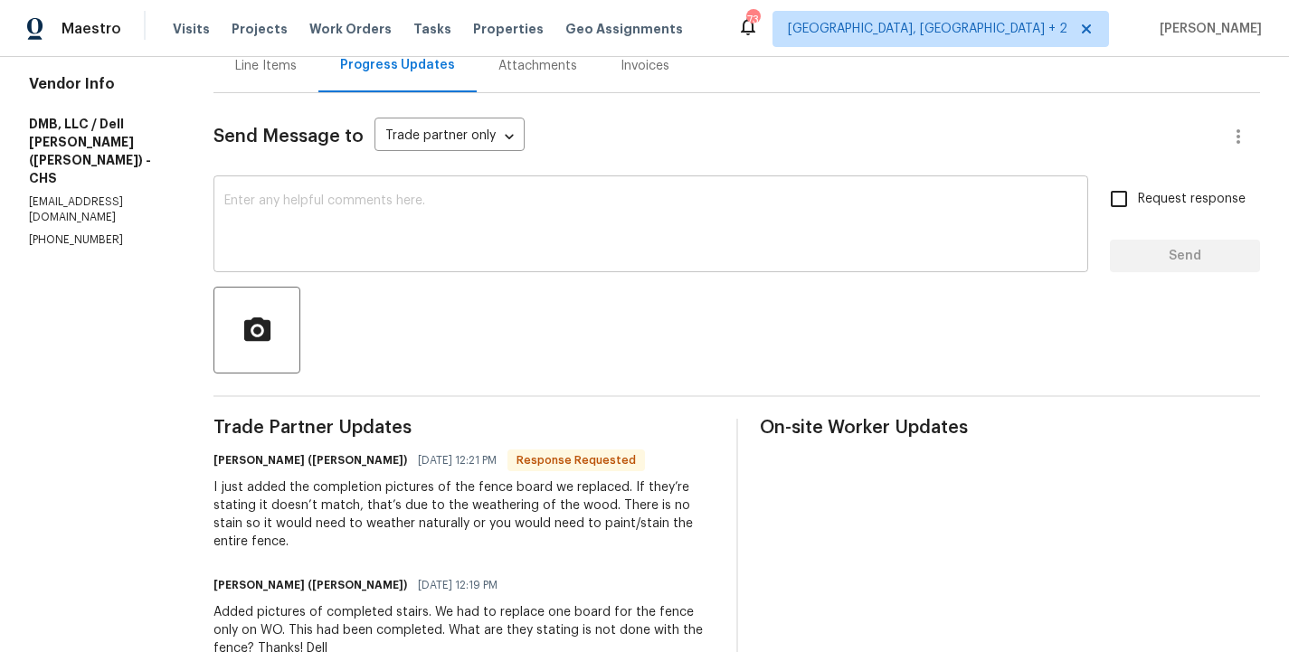
scroll to position [197, 0]
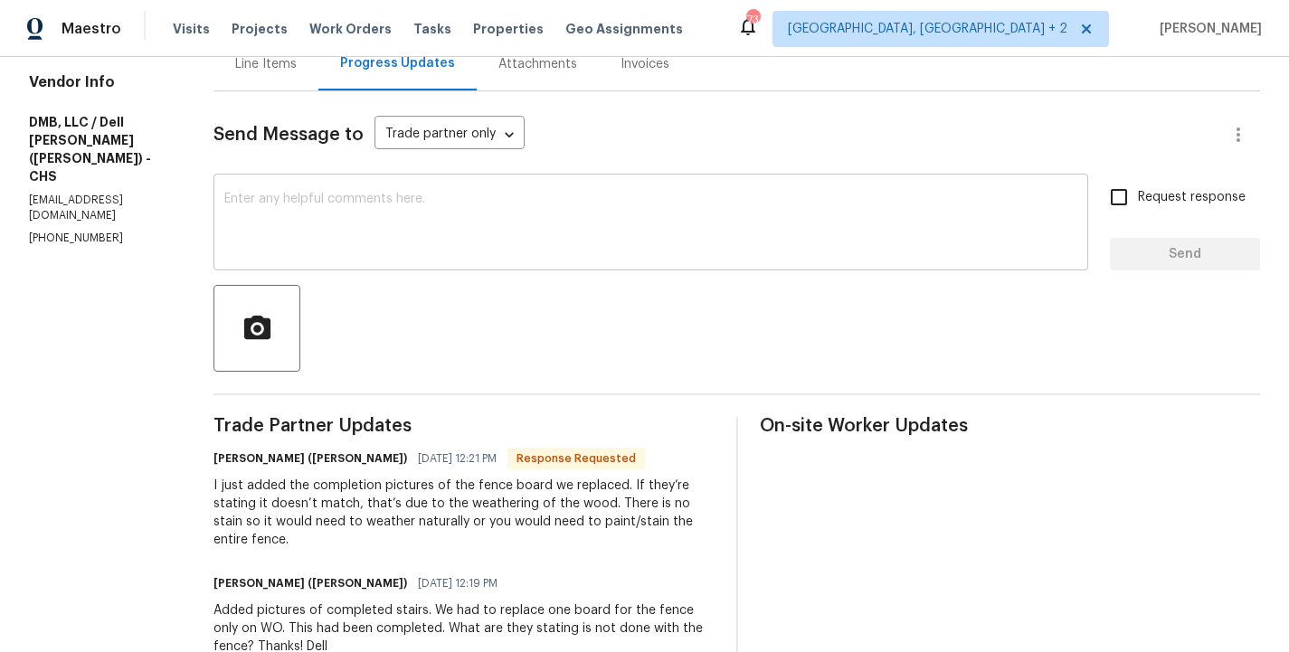
click at [324, 179] on div "x ​" at bounding box center [650, 224] width 875 height 92
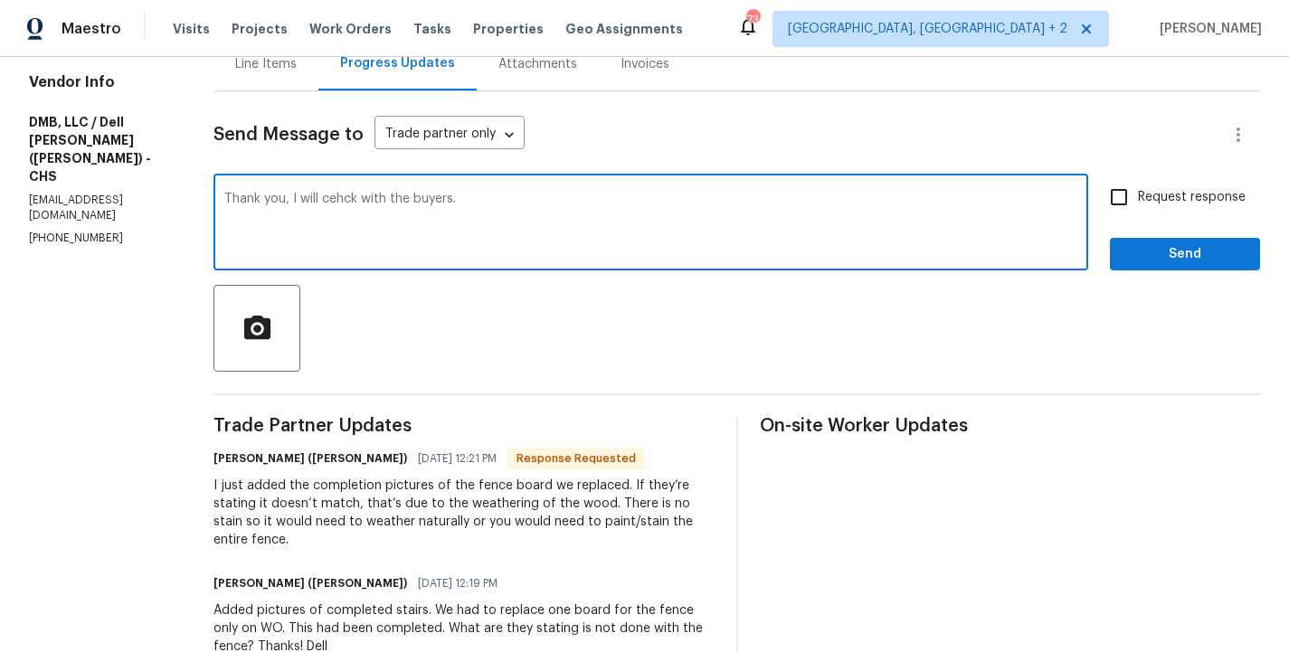
click at [318, 205] on textarea "Thank you, I will cehck with the buyers." at bounding box center [650, 224] width 853 height 63
click at [318, 202] on textarea "Thank you, I will cehck with the buyers." at bounding box center [650, 224] width 853 height 63
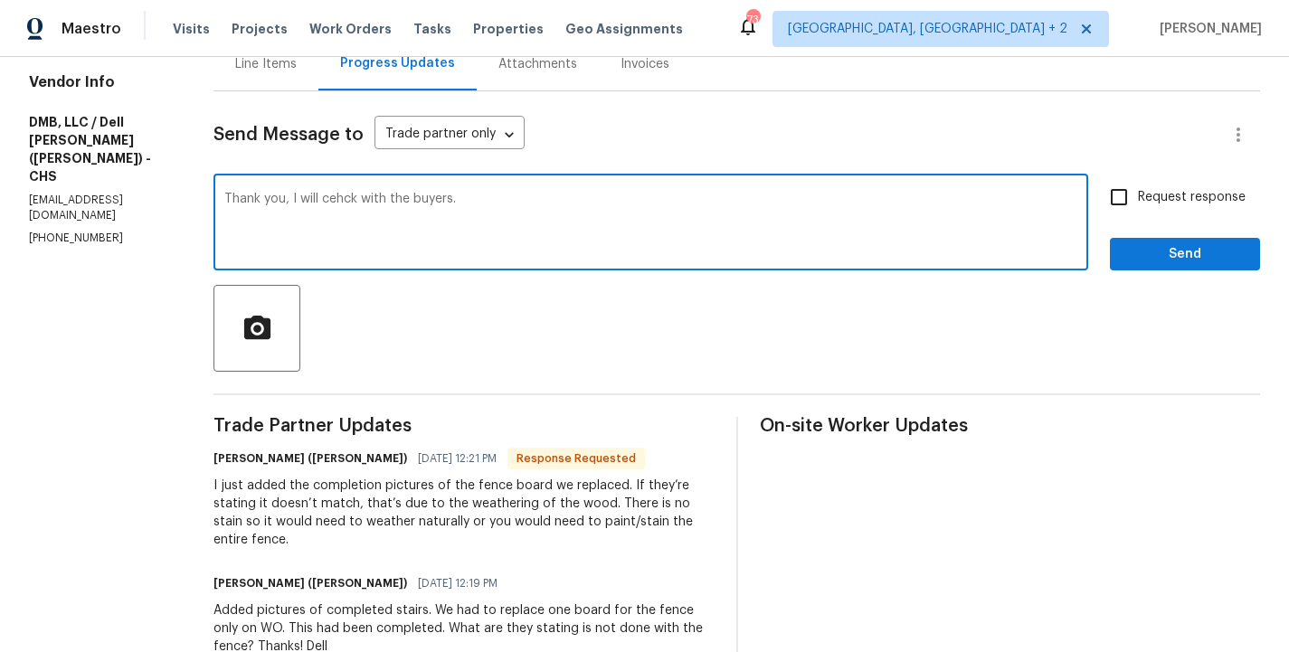
click at [318, 202] on textarea "Thank you, I will cehck with the buyers." at bounding box center [650, 224] width 853 height 63
type textarea "Thank you, I will check with the buyers."
click at [1124, 198] on input "Request response" at bounding box center [1119, 197] width 38 height 38
checkbox input "true"
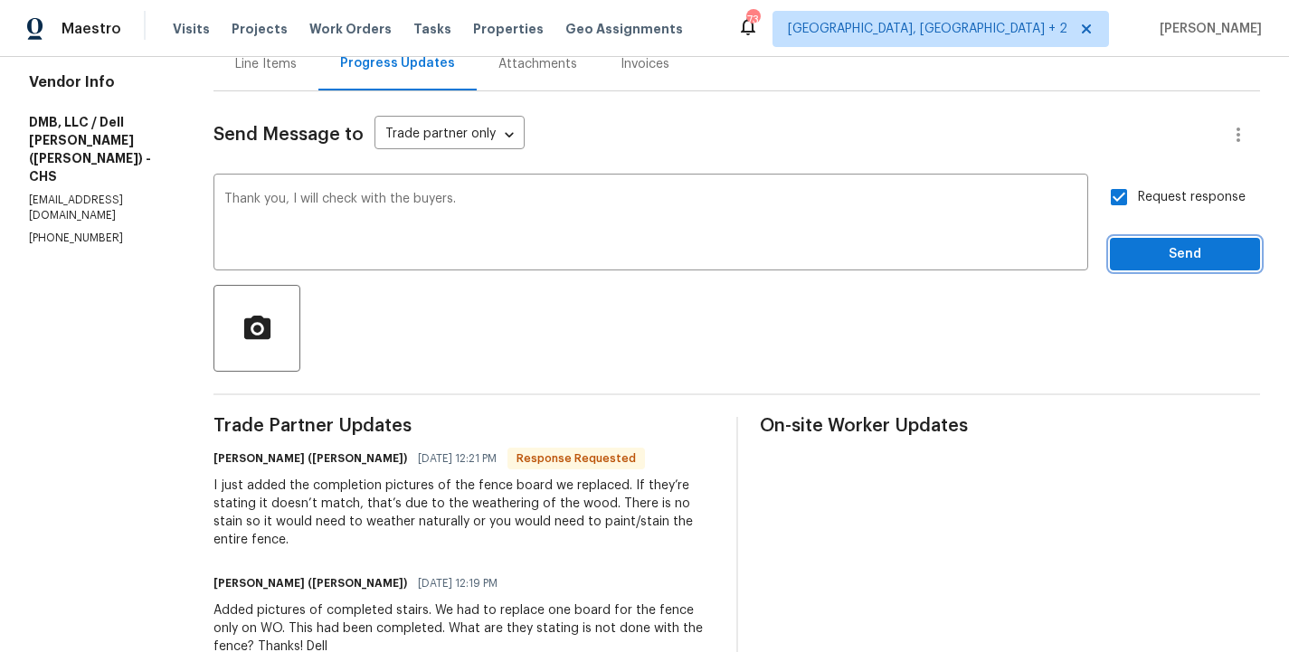
click at [1180, 243] on span "Send" at bounding box center [1184, 254] width 121 height 23
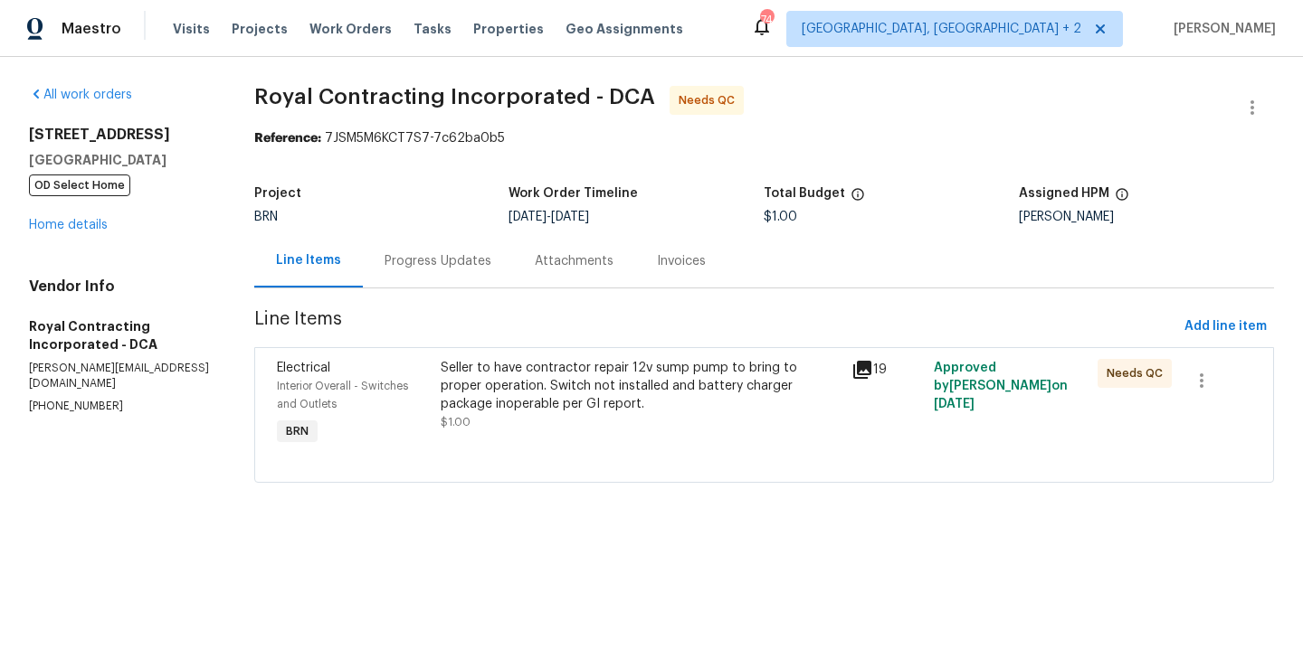
click at [427, 384] on div "Interior Overall - Switches and Outlets" at bounding box center [354, 395] width 154 height 36
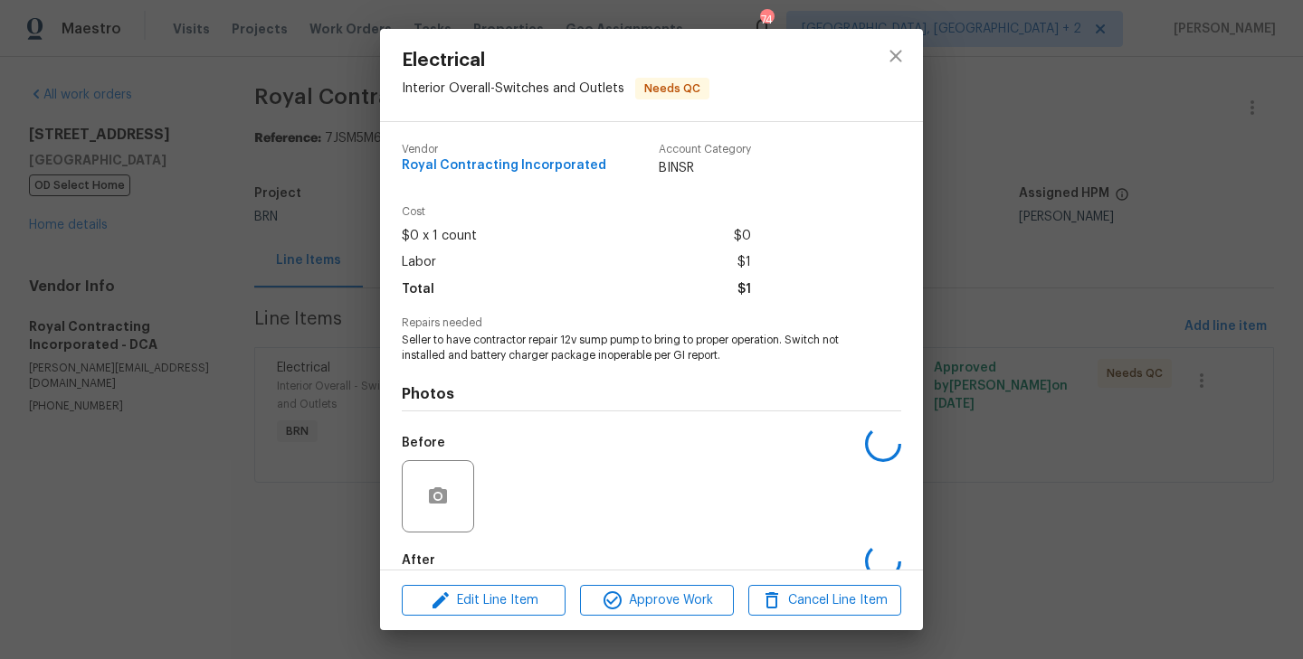
scroll to position [99, 0]
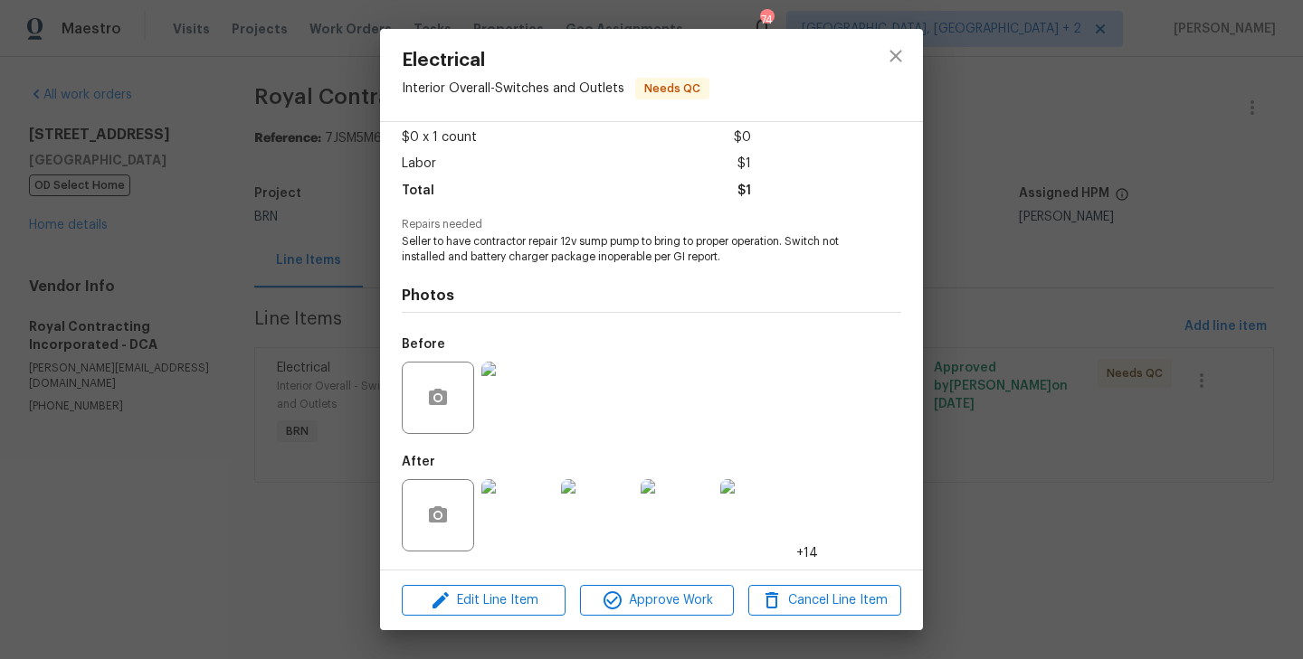
click at [291, 444] on div "Electrical Interior Overall - Switches and Outlets Needs QC Vendor Royal Contra…" at bounding box center [651, 329] width 1303 height 659
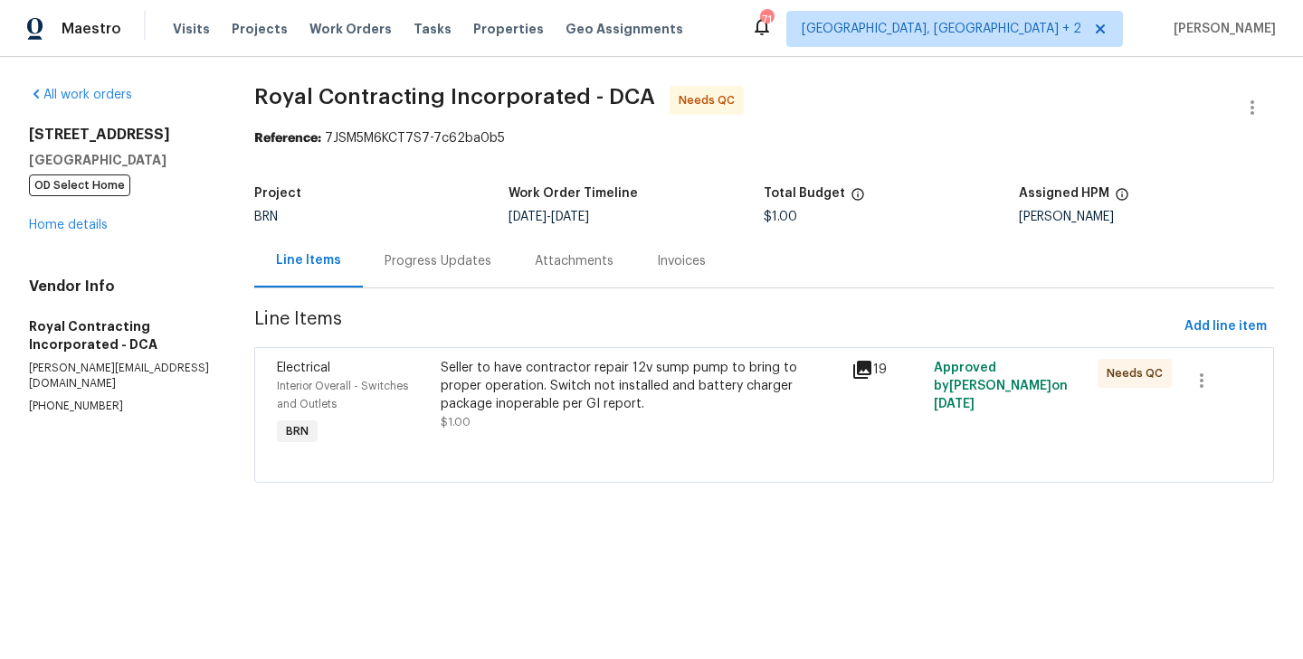
click at [425, 398] on div "Interior Overall - Switches and Outlets" at bounding box center [354, 395] width 154 height 36
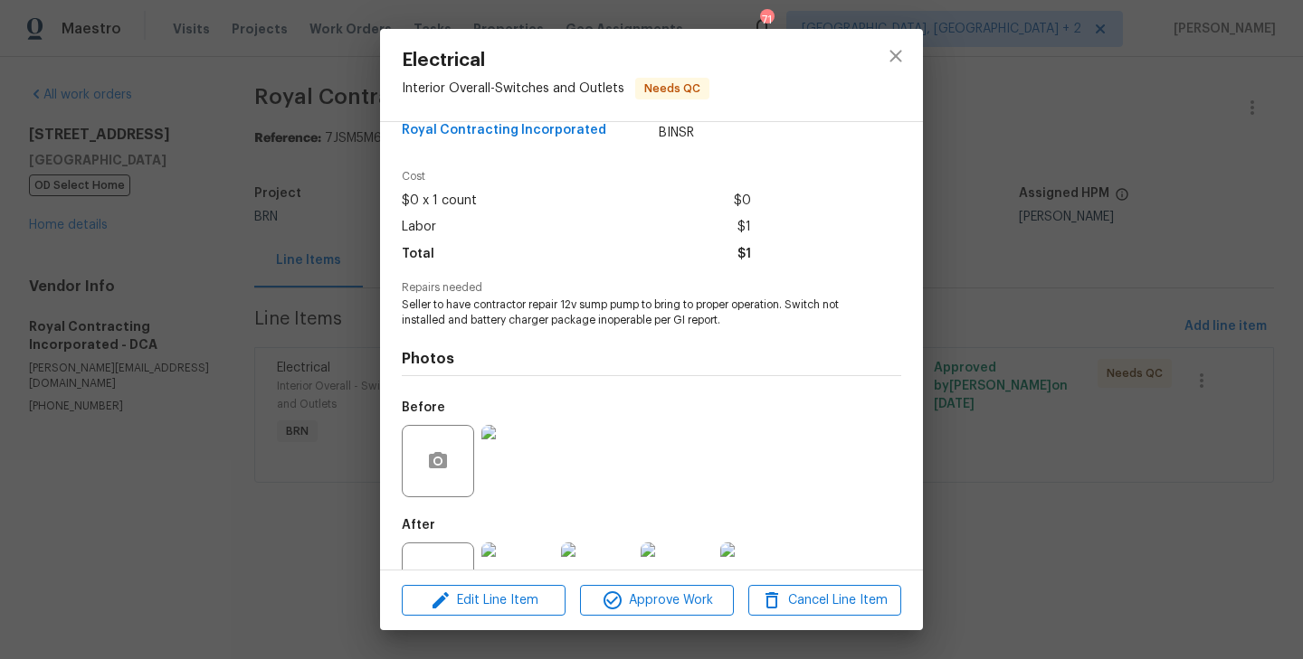
scroll to position [30, 0]
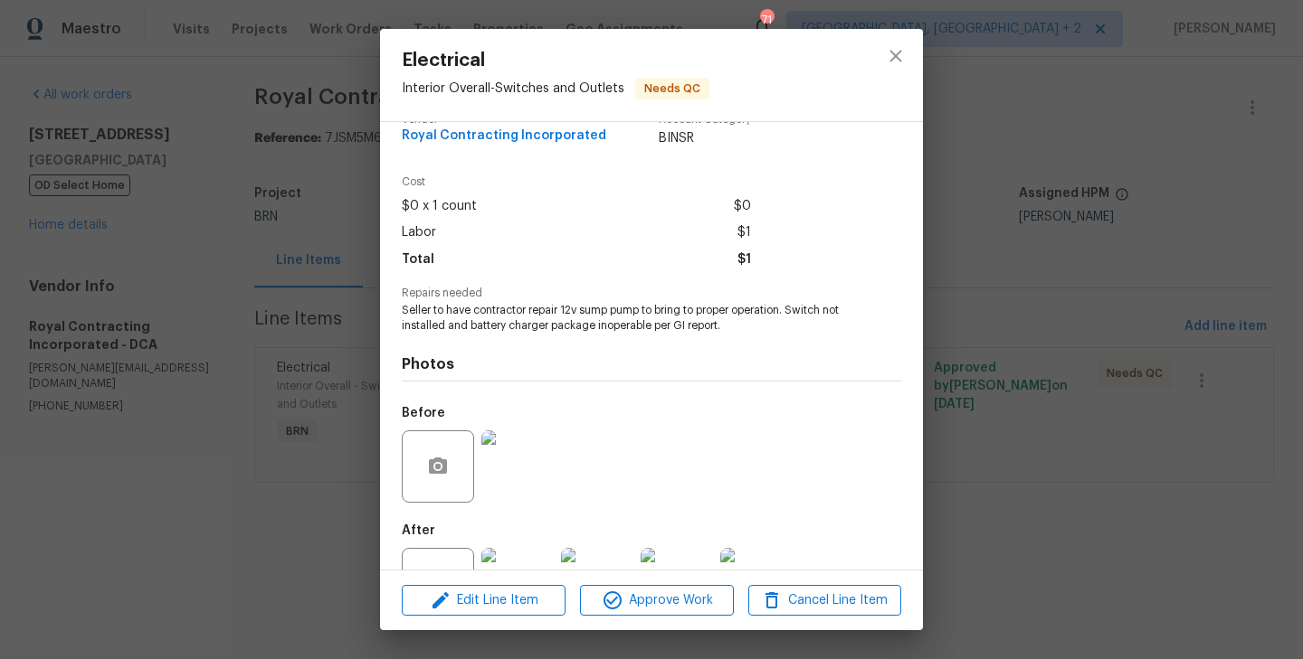
click at [294, 389] on div "Electrical Interior Overall - Switches and Outlets Needs QC Vendor Royal Contra…" at bounding box center [651, 329] width 1303 height 659
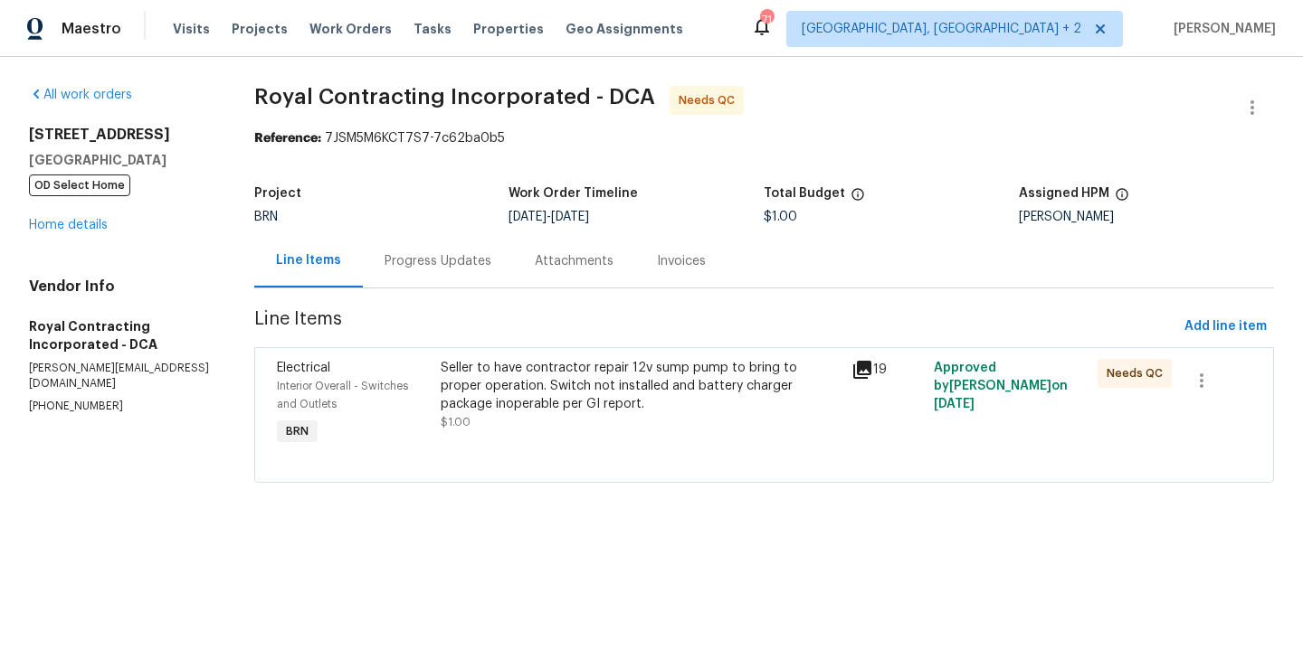
click at [435, 400] on div "Electrical Interior Overall - Switches and Outlets BRN" at bounding box center [353, 404] width 165 height 101
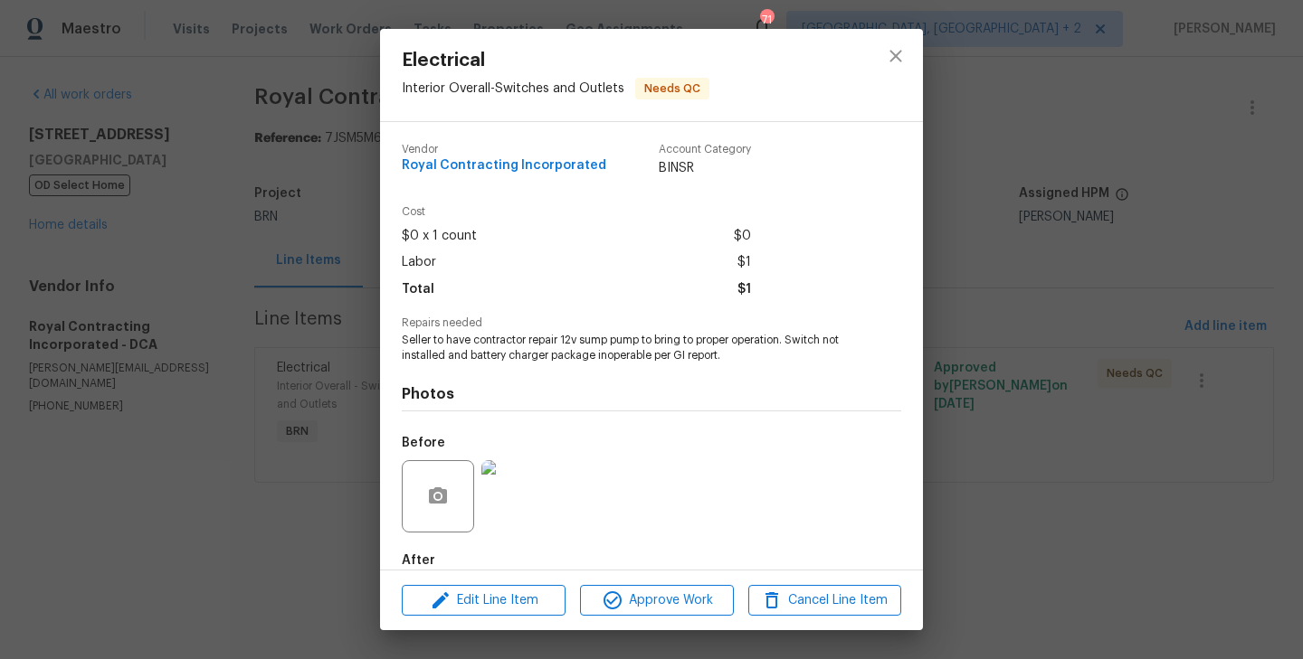
scroll to position [99, 0]
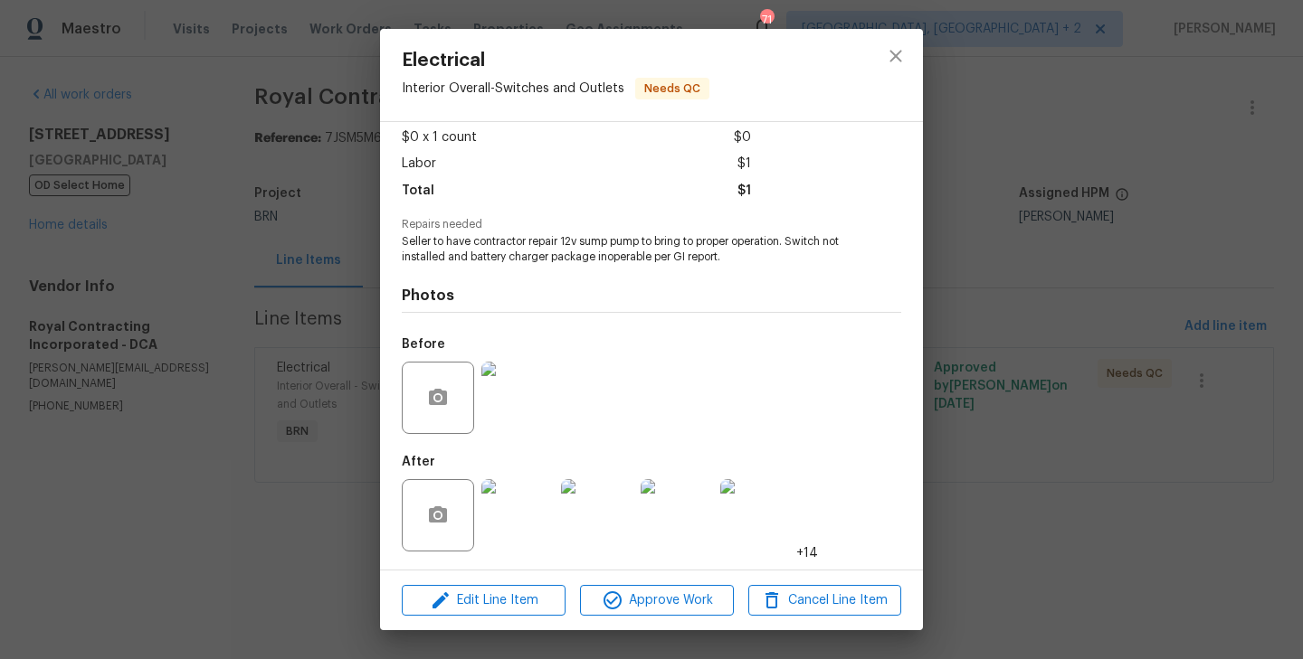
click at [526, 510] on img at bounding box center [517, 515] width 72 height 72
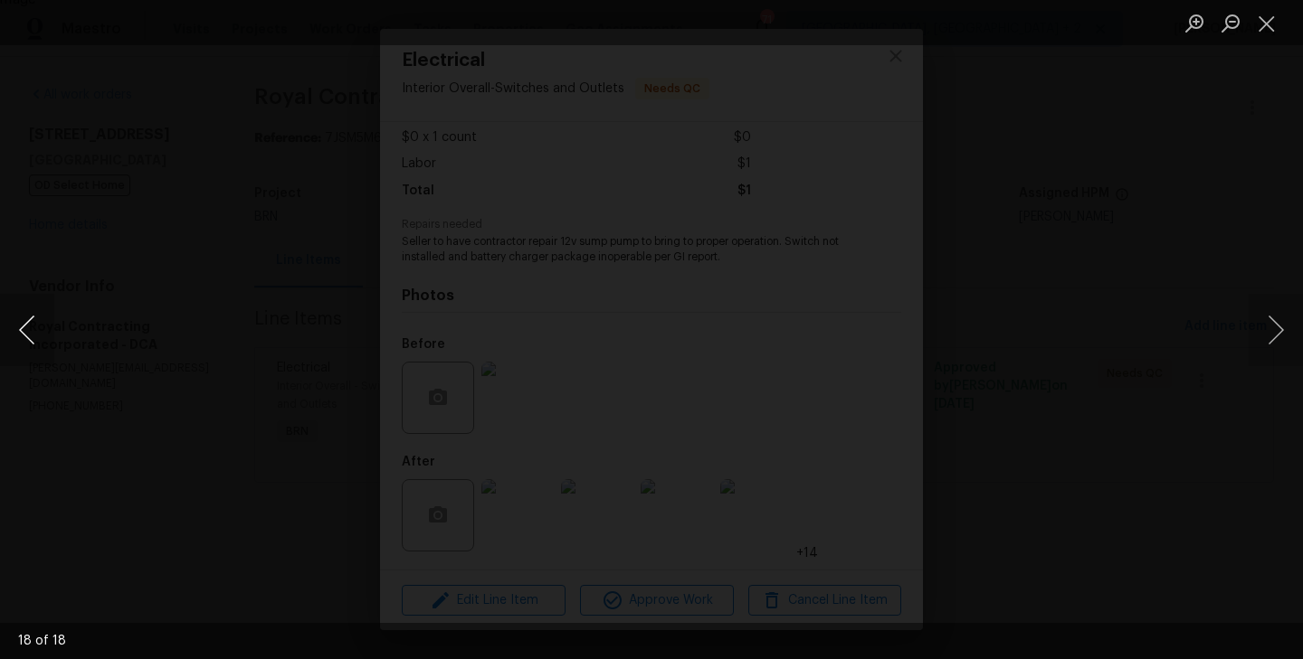
click at [20, 341] on button "Previous image" at bounding box center [27, 330] width 54 height 72
